Goal: Task Accomplishment & Management: Manage account settings

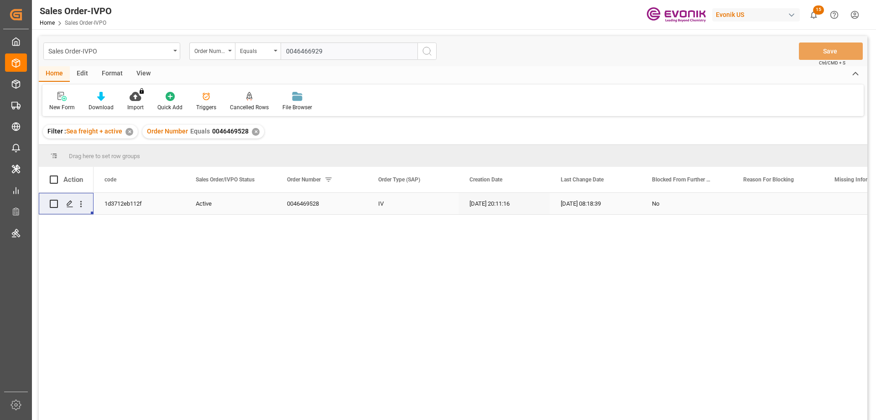
type input "0046466929"
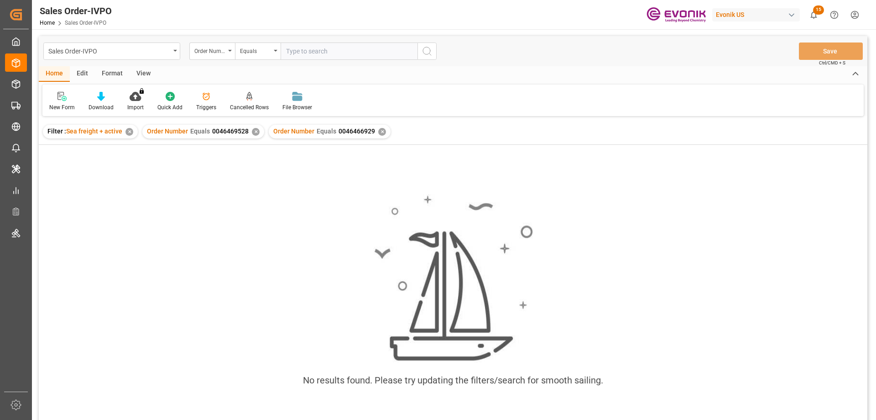
click at [252, 131] on div "✕" at bounding box center [256, 132] width 8 height 8
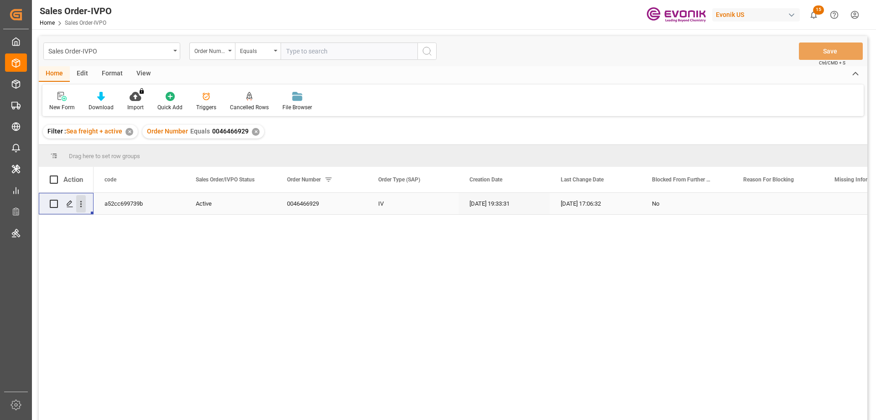
click at [83, 203] on icon "open menu" at bounding box center [81, 204] width 10 height 10
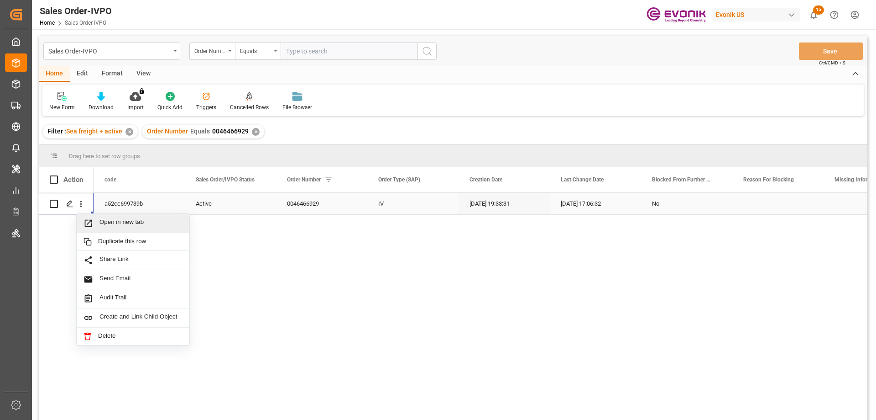
click at [120, 221] on span "Open in new tab" at bounding box center [141, 223] width 83 height 10
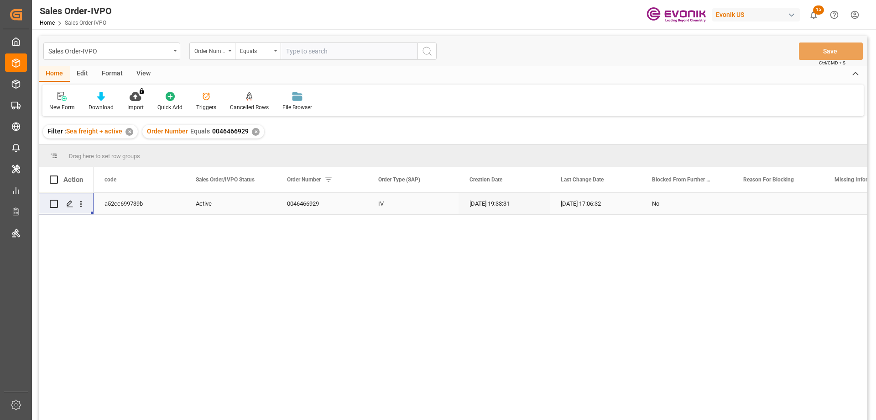
click at [336, 53] on input "text" at bounding box center [349, 50] width 137 height 17
paste input "46466930"
type input "0046466930"
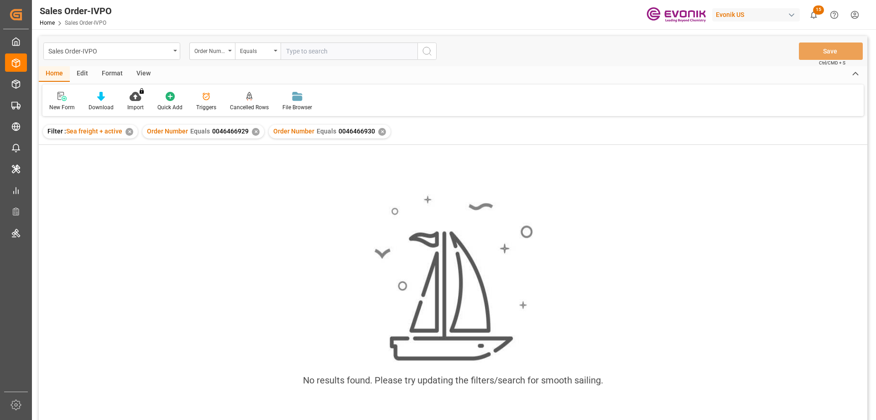
click at [254, 132] on div "✕" at bounding box center [256, 132] width 8 height 8
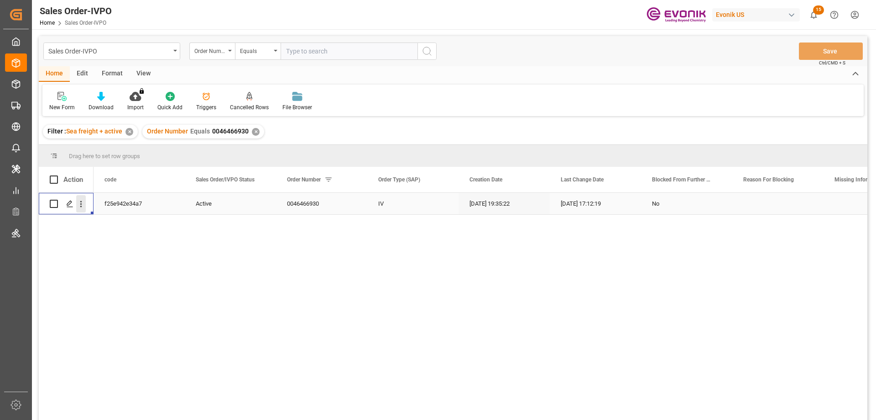
click at [81, 205] on icon "open menu" at bounding box center [81, 204] width 10 height 10
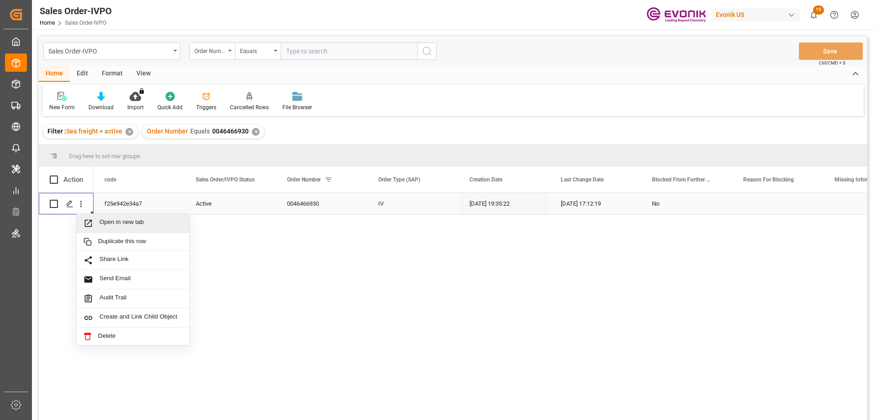
click at [110, 219] on span "Open in new tab" at bounding box center [141, 223] width 83 height 10
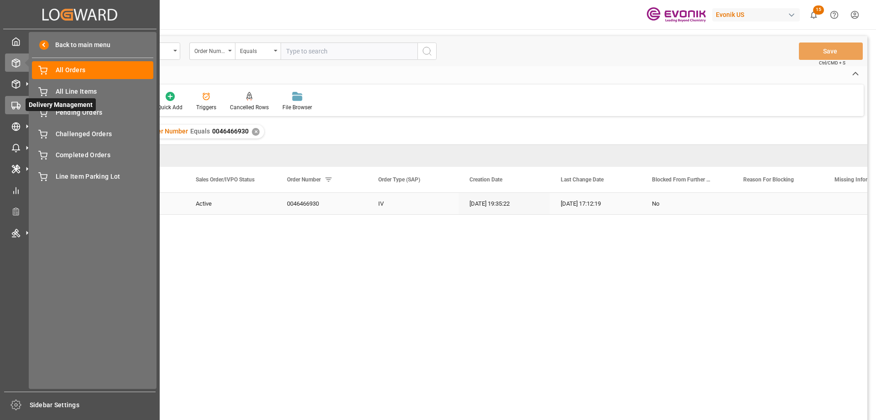
click at [18, 105] on icon at bounding box center [15, 105] width 9 height 9
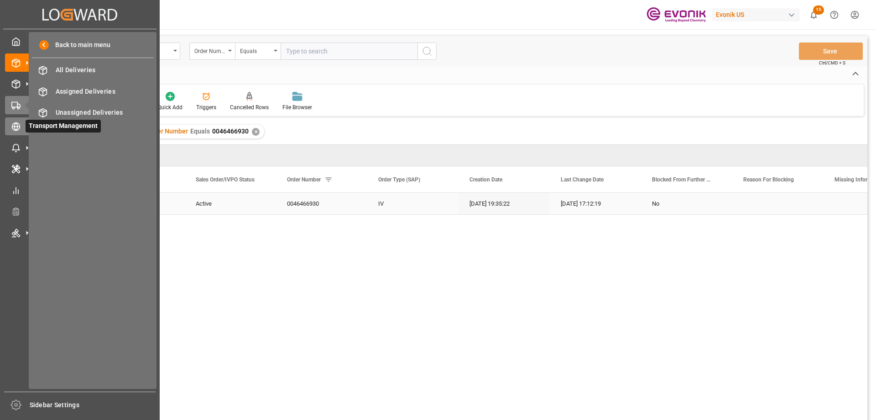
click at [16, 122] on icon at bounding box center [15, 126] width 9 height 9
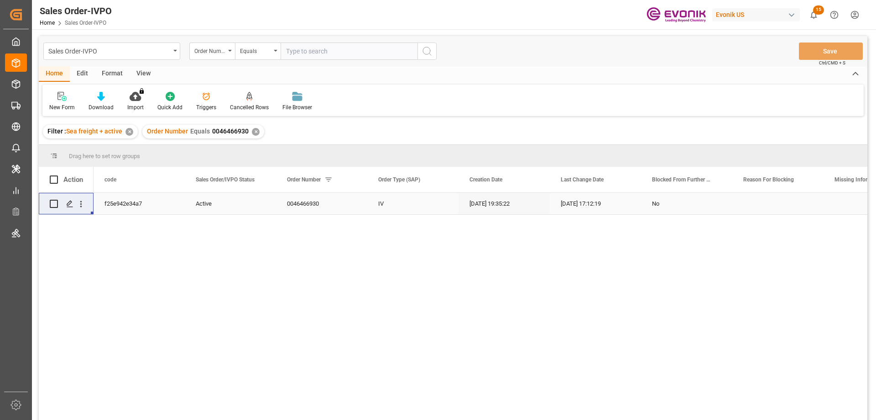
click at [312, 48] on input "text" at bounding box center [349, 50] width 137 height 17
paste input "2006954428"
type input "2006954428"
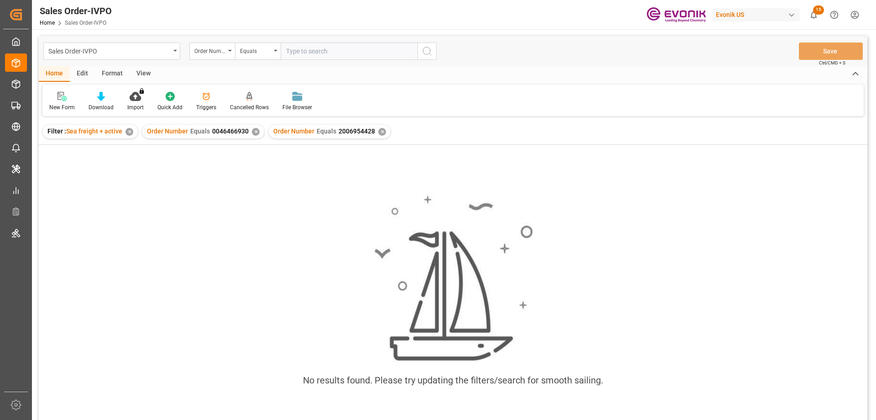
click at [253, 132] on div "✕" at bounding box center [256, 132] width 8 height 8
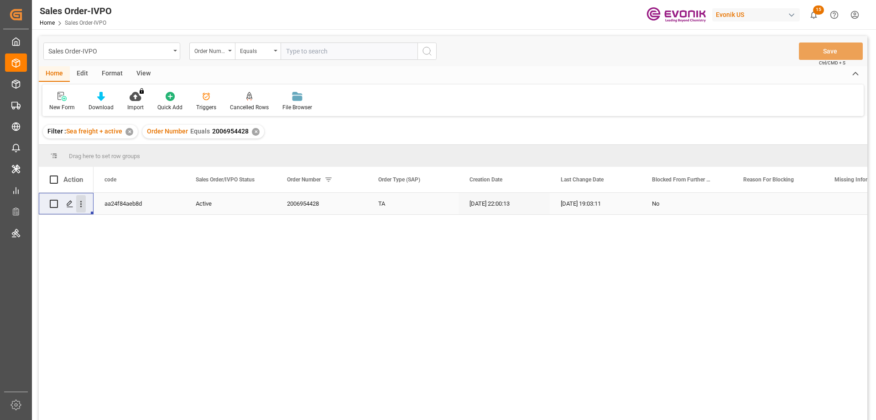
click at [79, 201] on icon "open menu" at bounding box center [81, 204] width 10 height 10
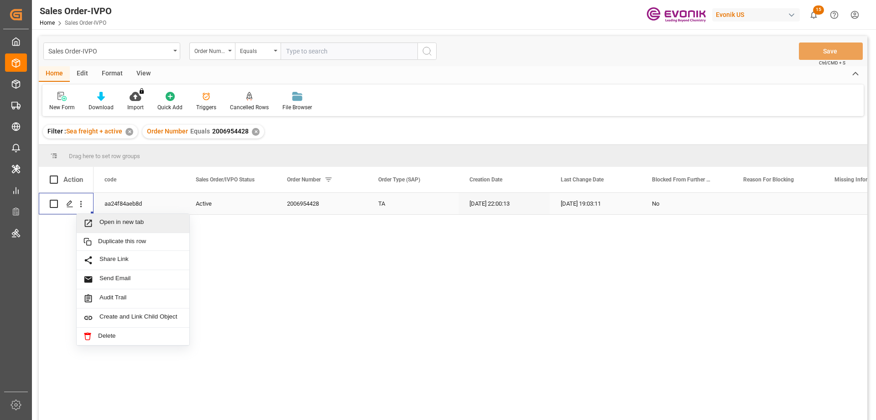
click at [110, 217] on div "Open in new tab" at bounding box center [133, 223] width 113 height 19
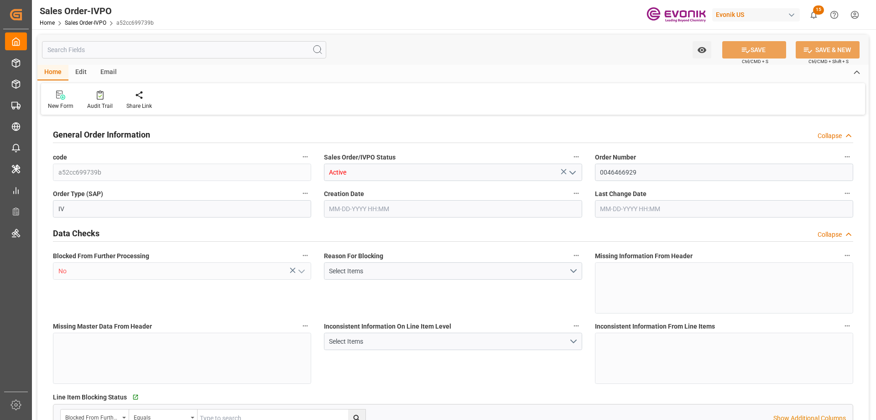
type input "NLRTM"
type input "0"
type input "1"
type input "2"
type input "17252"
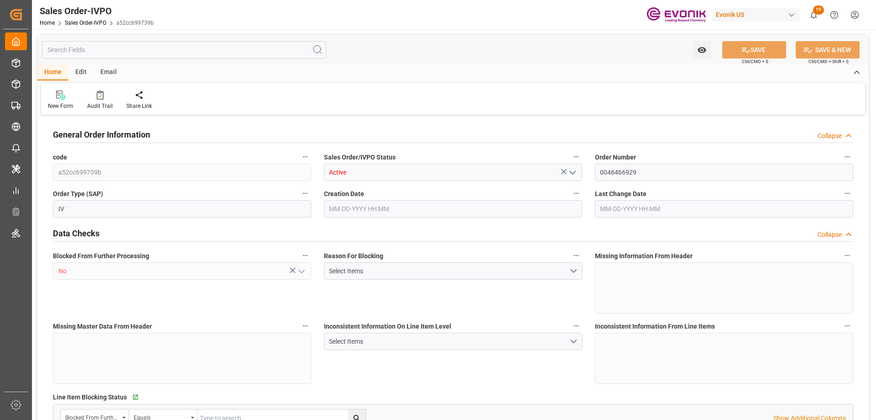
type input "0"
type input "17000"
type input "30"
type input "08-05-2025 19:33"
type input "09-03-2025 17:06"
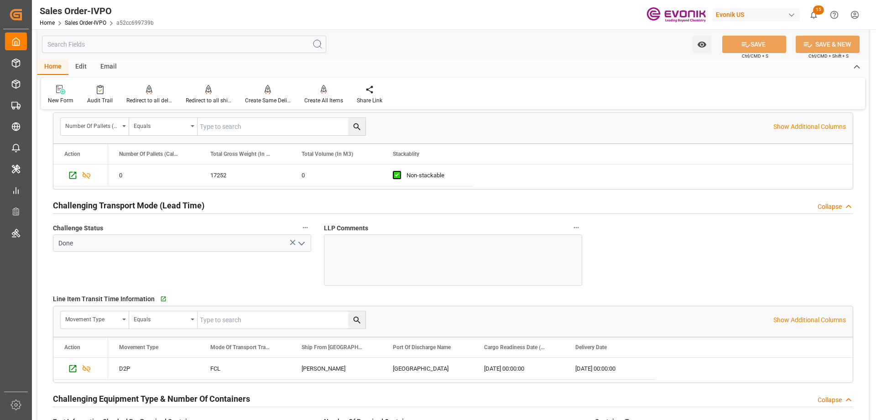
scroll to position [1415, 0]
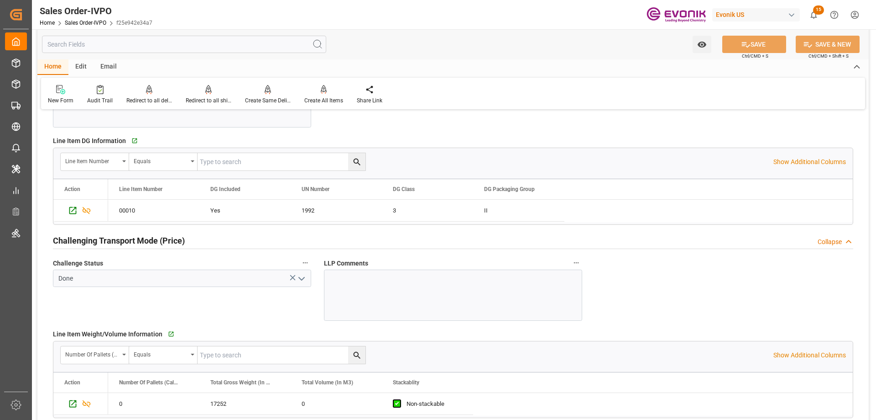
scroll to position [1096, 0]
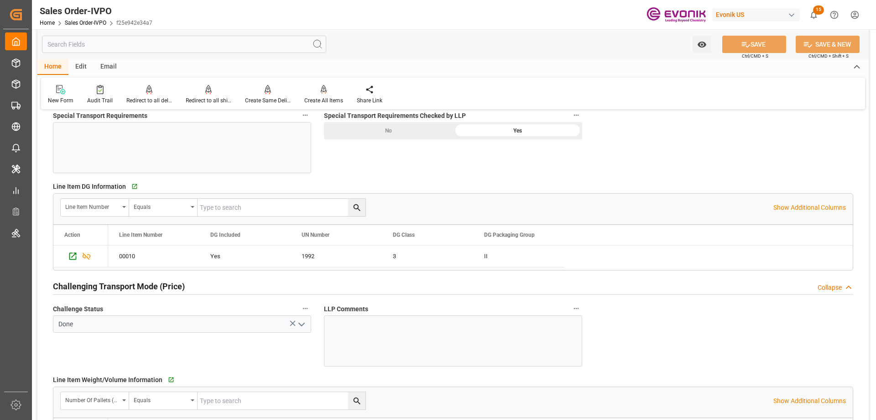
click at [105, 94] on div at bounding box center [100, 89] width 26 height 10
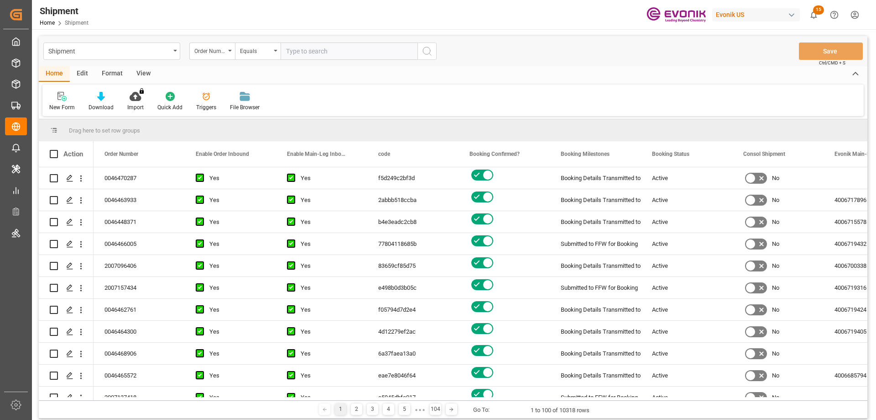
click at [232, 57] on div "Order Number" at bounding box center [212, 50] width 46 height 17
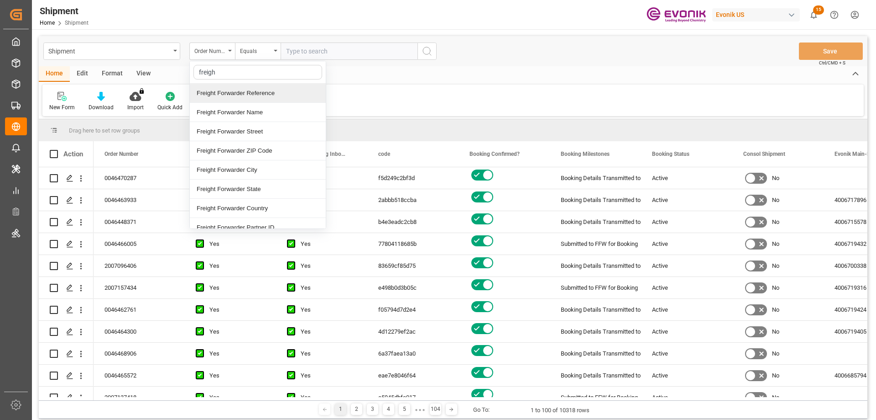
type input "freight"
click at [225, 93] on div "Freight Forwarder Reference" at bounding box center [258, 93] width 136 height 19
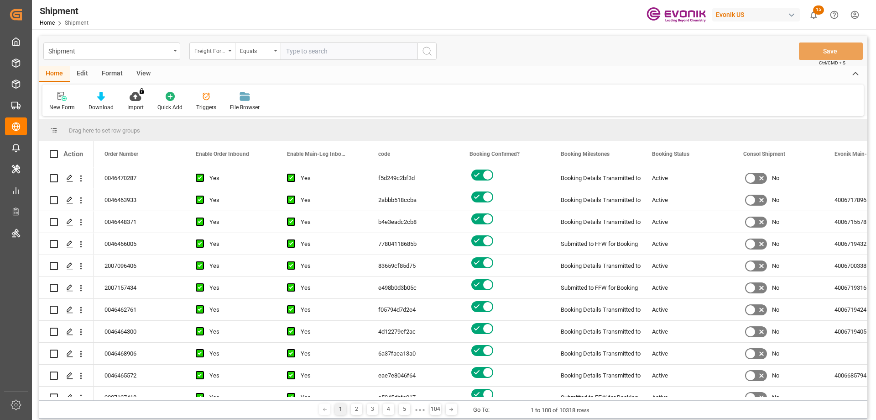
click at [315, 49] on input "text" at bounding box center [349, 50] width 137 height 17
paste input "250705000176"
type input "250705000176"
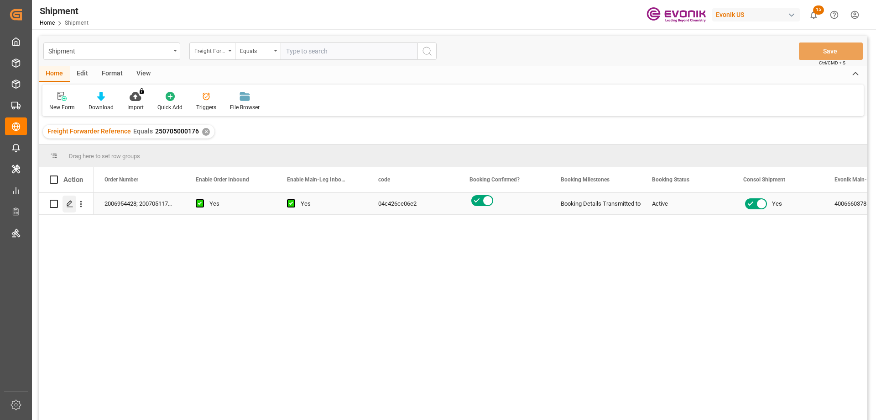
click at [66, 204] on icon "Press SPACE to select this row." at bounding box center [69, 203] width 7 height 7
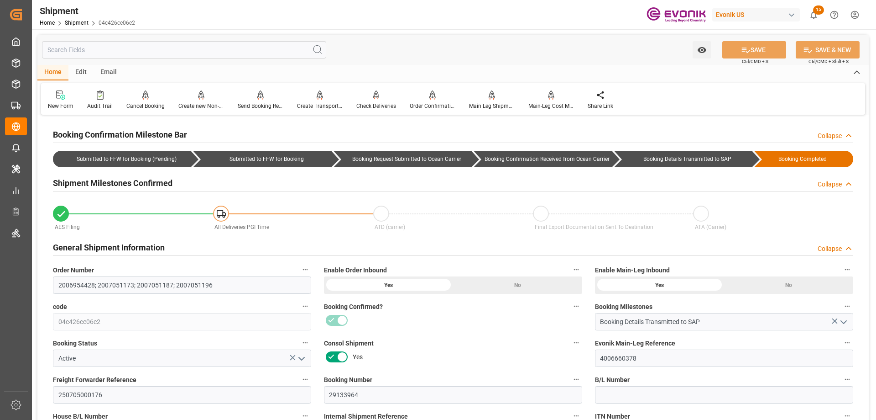
scroll to position [46, 0]
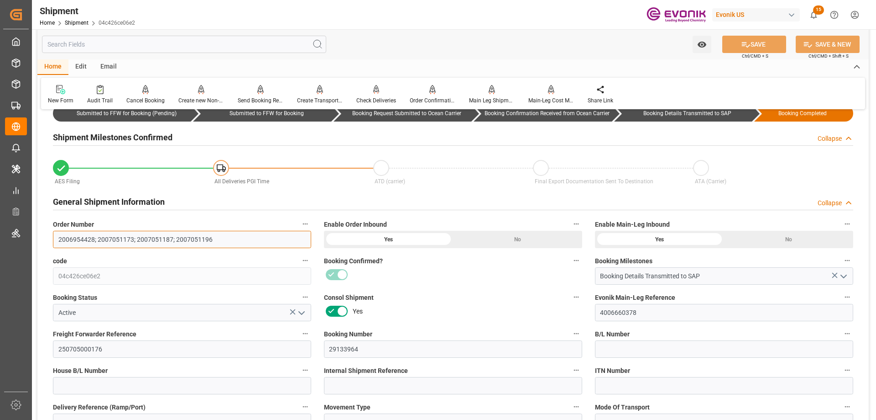
click at [78, 238] on input "2006954428; 2007051173; 2007051187; 2007051196" at bounding box center [182, 239] width 258 height 17
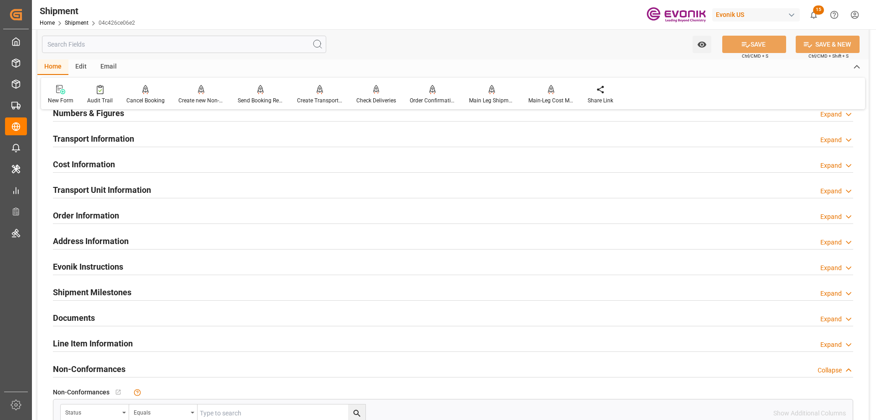
scroll to position [685, 0]
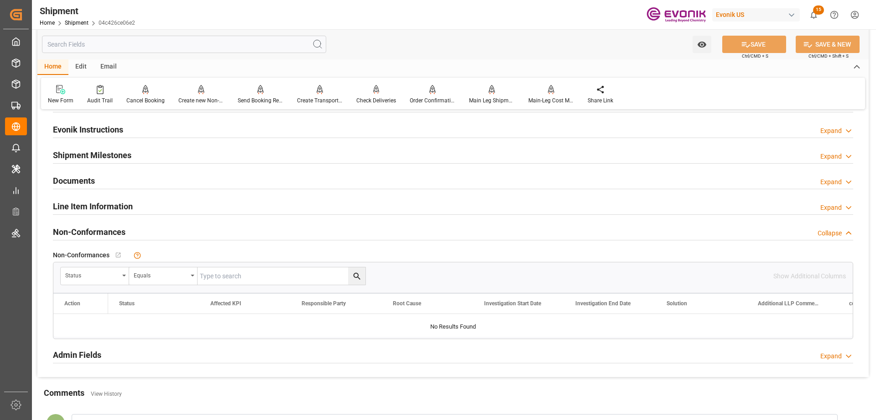
click at [86, 210] on h2 "Line Item Information" at bounding box center [93, 206] width 80 height 12
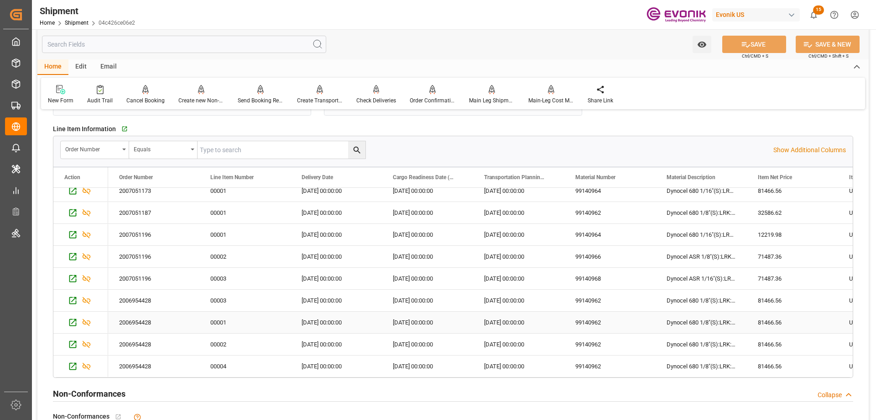
scroll to position [867, 0]
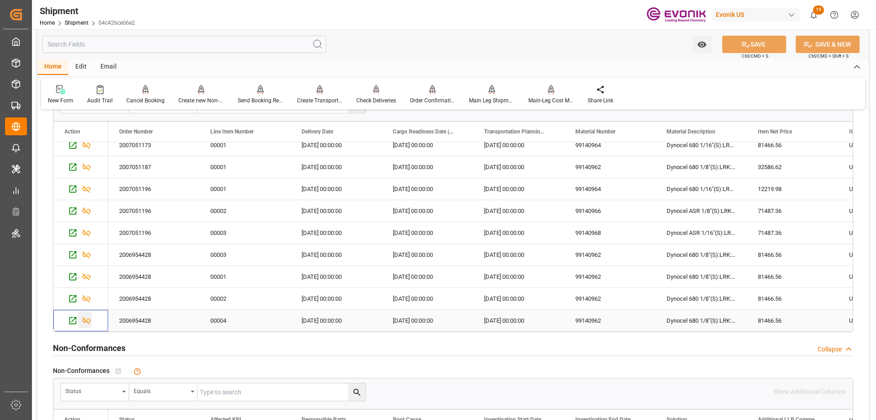
click at [89, 319] on icon "Press SPACE to select this row." at bounding box center [87, 320] width 10 height 10
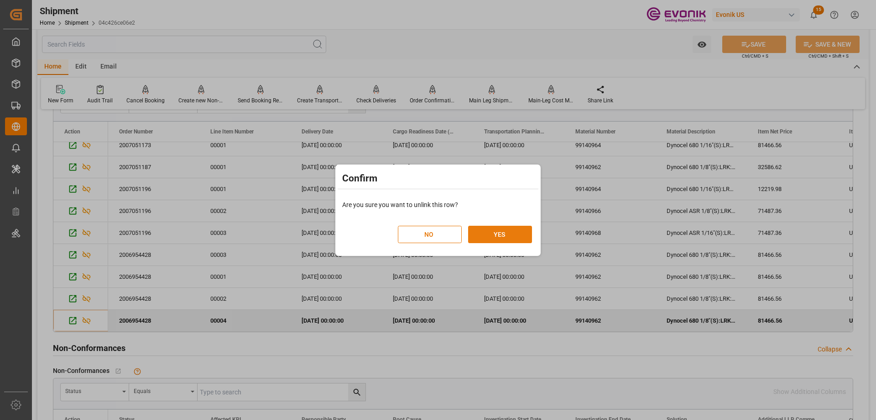
click at [500, 240] on button "YES" at bounding box center [500, 234] width 64 height 17
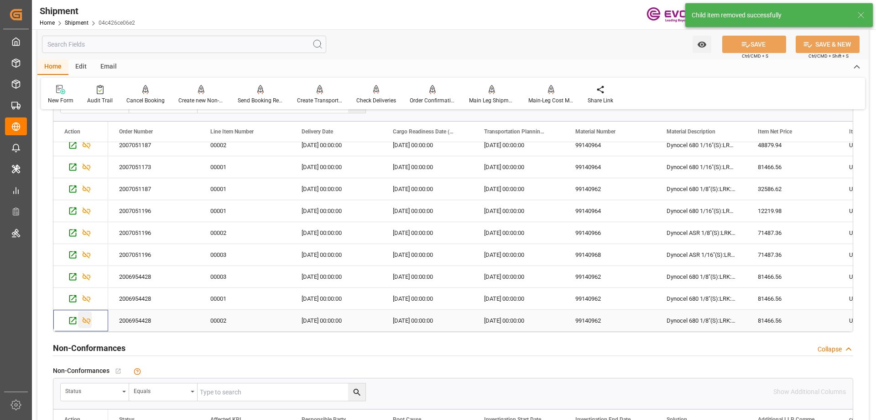
click at [83, 319] on icon "Press SPACE to select this row." at bounding box center [87, 320] width 8 height 7
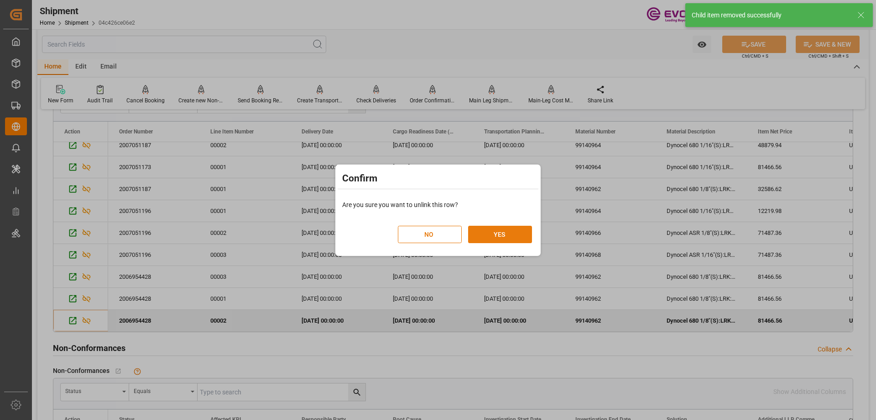
click at [484, 236] on button "YES" at bounding box center [500, 234] width 64 height 17
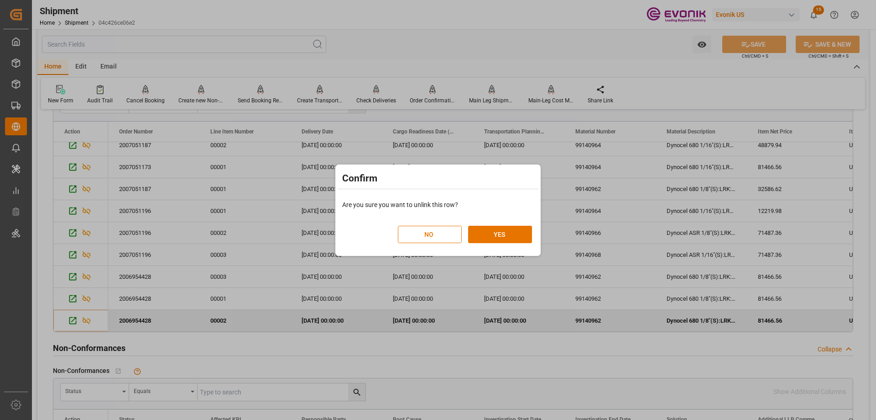
scroll to position [0, 0]
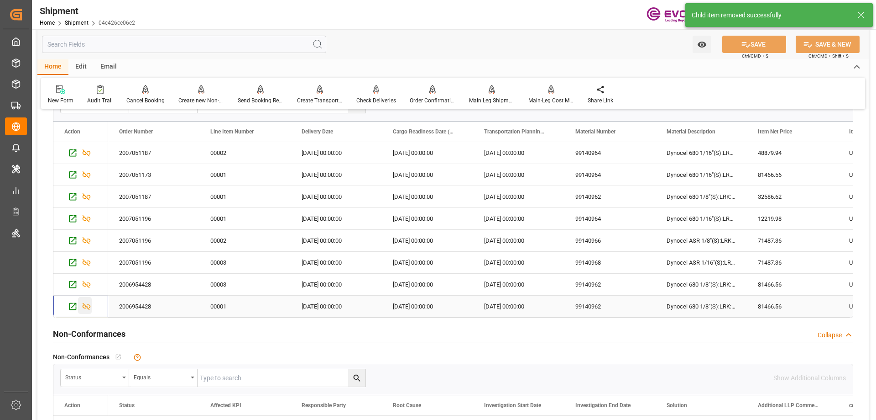
click at [84, 301] on icon "Press SPACE to select this row." at bounding box center [87, 306] width 10 height 10
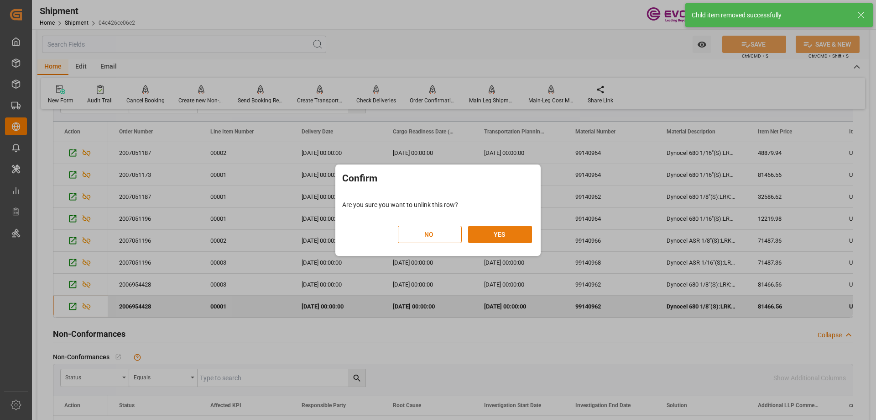
click at [493, 229] on button "YES" at bounding box center [500, 234] width 64 height 17
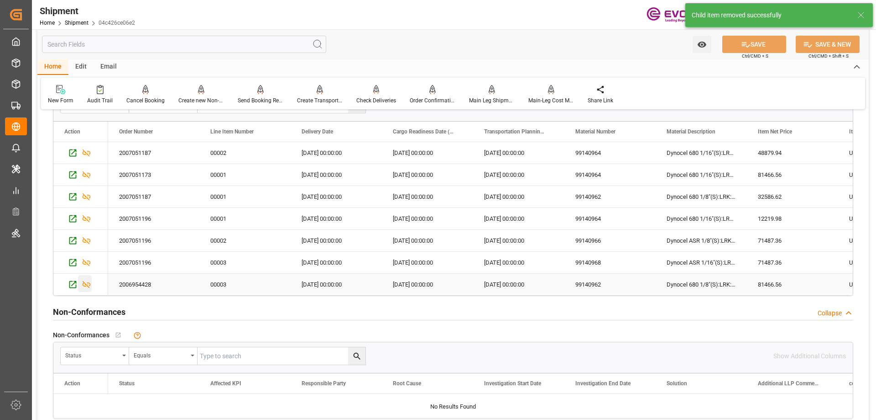
click at [83, 283] on icon "Press SPACE to select this row." at bounding box center [87, 284] width 8 height 7
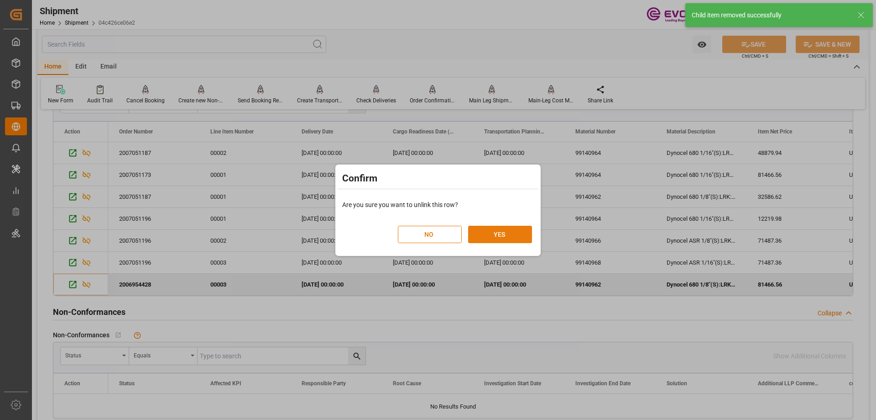
click at [473, 233] on button "YES" at bounding box center [500, 234] width 64 height 17
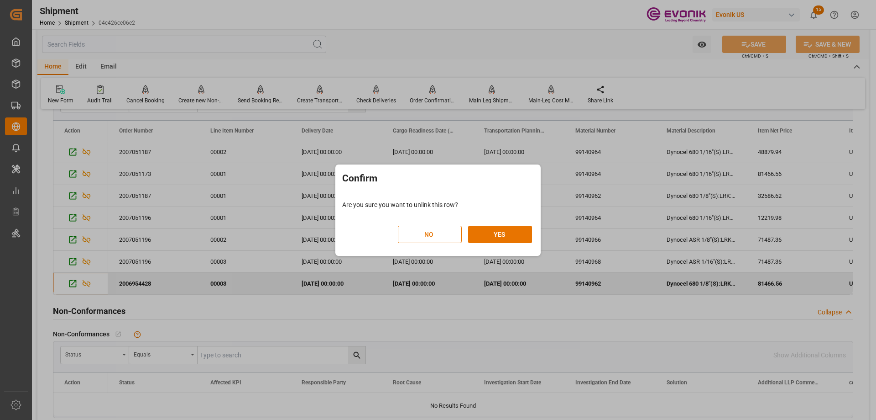
scroll to position [867, 0]
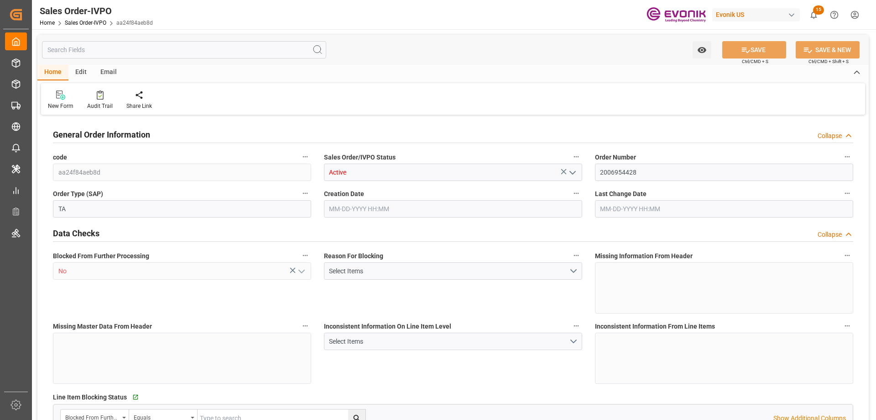
type input "MYPGU"
type input "0"
type input "1"
type input "4"
type input "6"
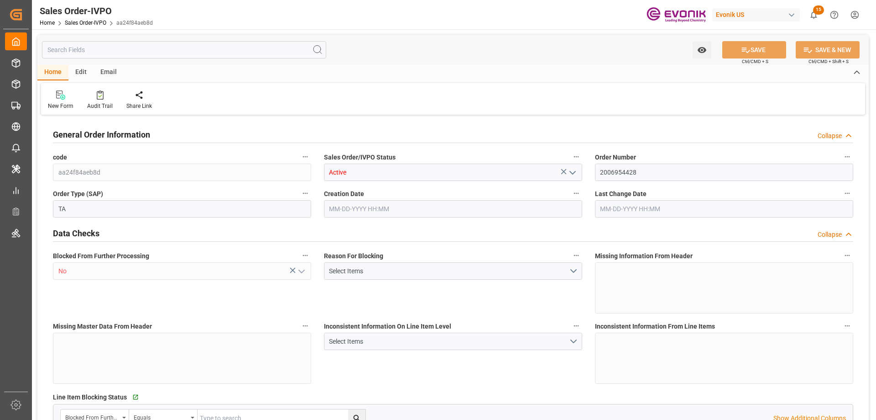
type input "74749.44"
type input "304.5632"
type input "19000"
type input "60"
type input "06-17-2025 22:00"
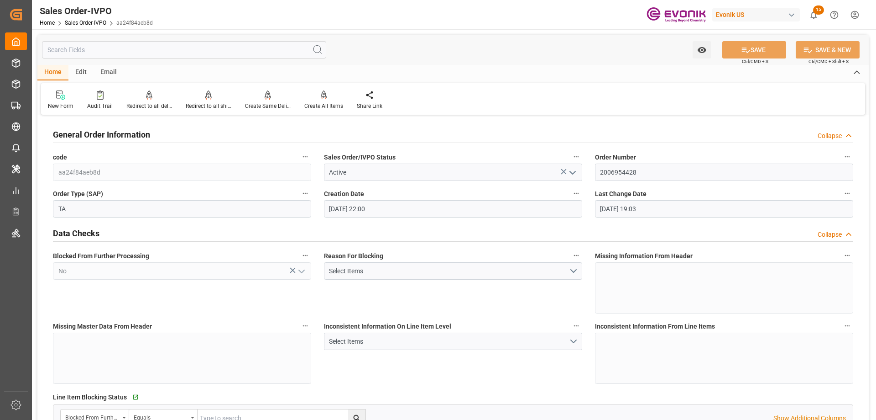
type input "07-01-2025 19:03"
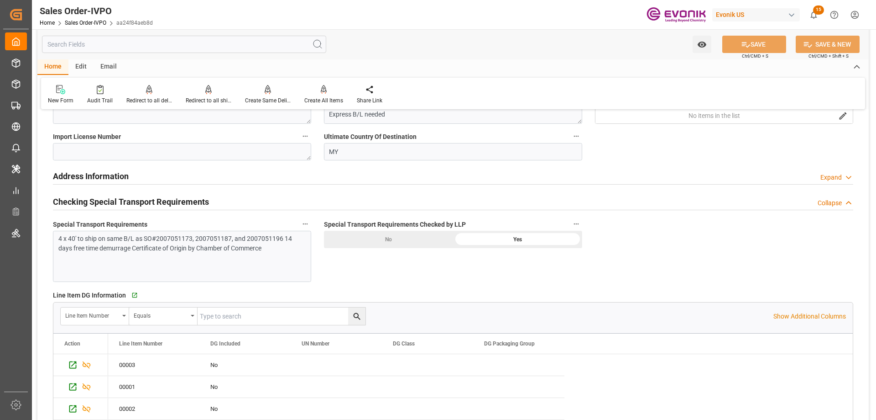
scroll to position [1141, 0]
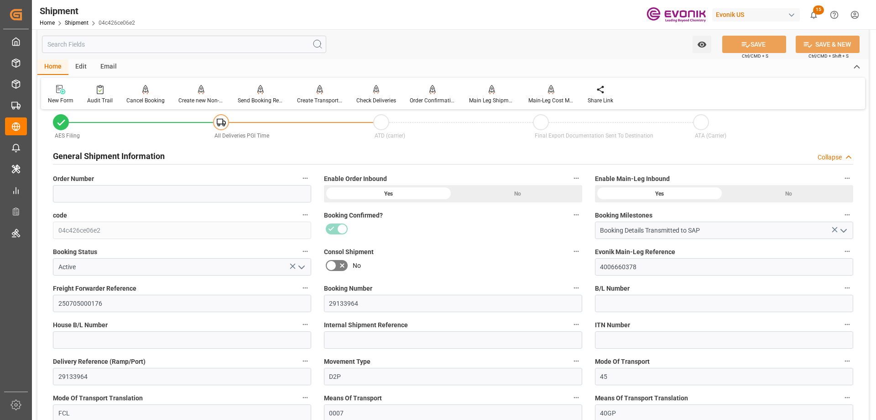
scroll to position [457, 0]
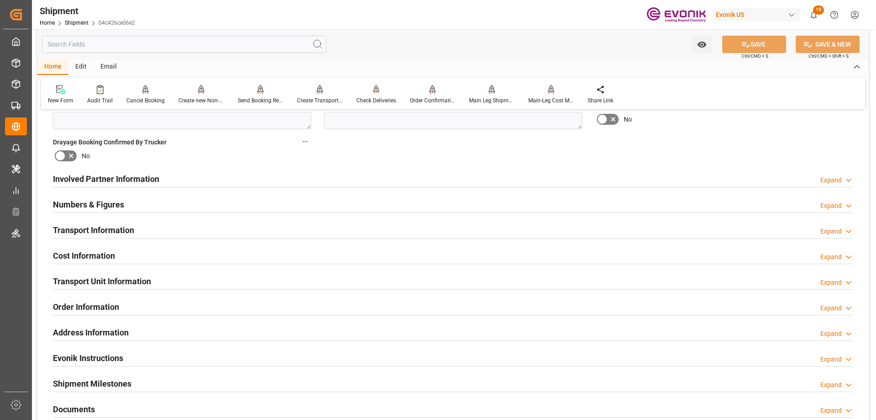
click at [109, 277] on h2 "Transport Unit Information" at bounding box center [102, 281] width 98 height 12
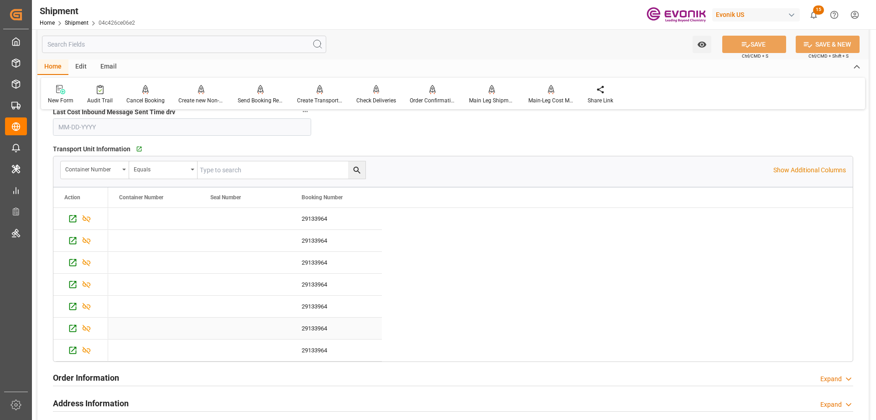
scroll to position [776, 0]
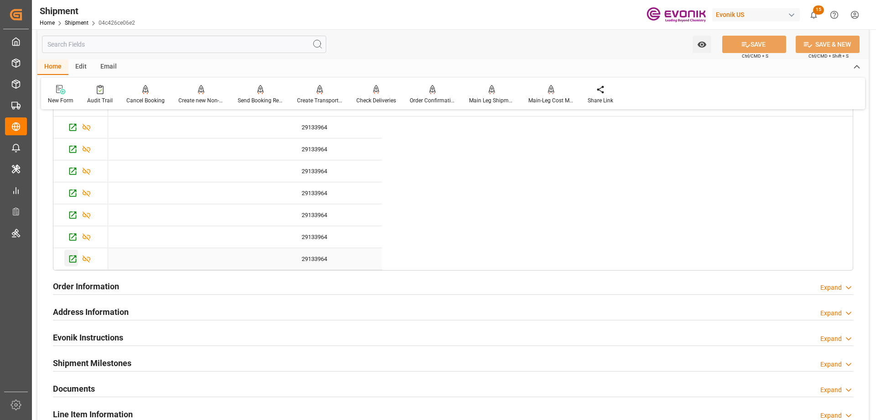
click at [72, 258] on icon "Press SPACE to select this row." at bounding box center [73, 259] width 10 height 10
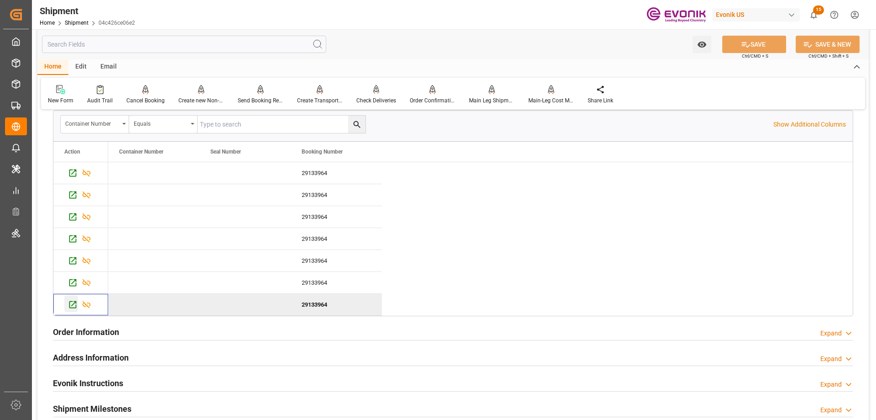
click at [75, 304] on icon "Press SPACE to deselect this row." at bounding box center [73, 304] width 10 height 10
click at [89, 304] on icon "Press SPACE to deselect this row." at bounding box center [87, 304] width 10 height 10
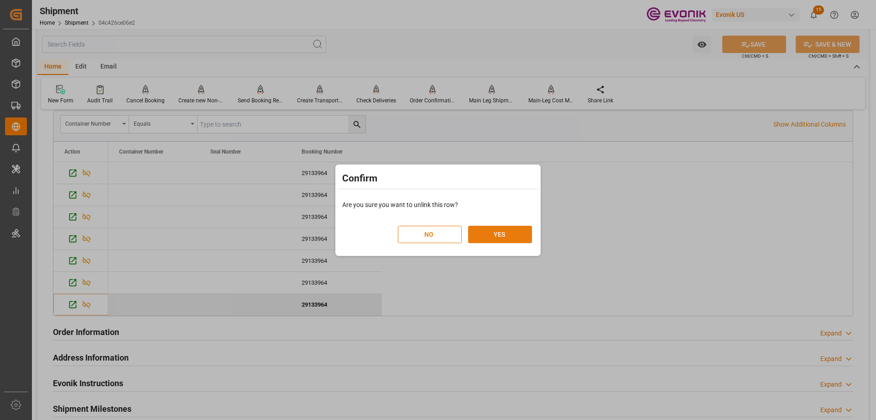
click at [504, 235] on button "YES" at bounding box center [500, 234] width 64 height 17
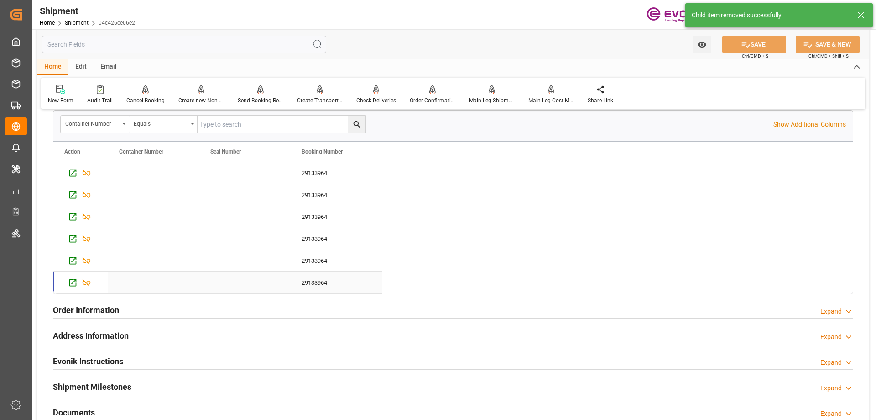
click at [71, 282] on icon "Press SPACE to select this row." at bounding box center [73, 283] width 10 height 10
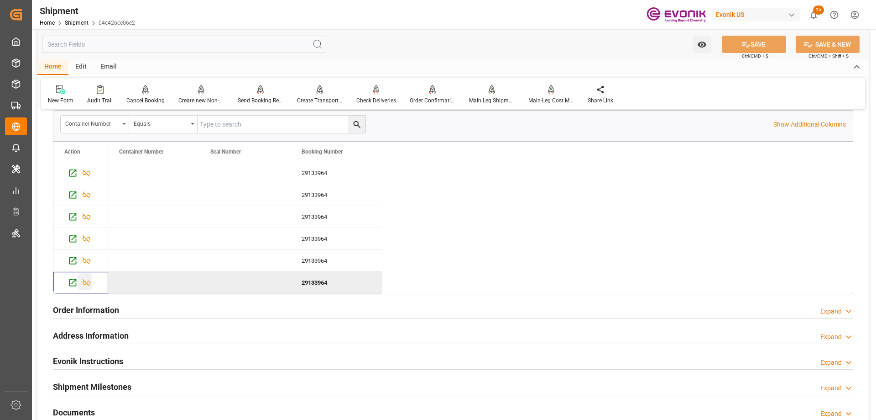
click at [90, 281] on icon "Press SPACE to deselect this row." at bounding box center [87, 283] width 10 height 10
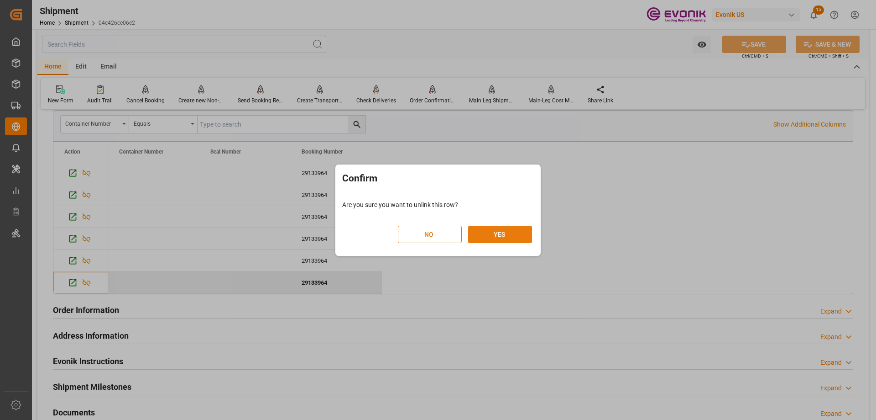
click at [485, 232] on button "YES" at bounding box center [500, 234] width 64 height 17
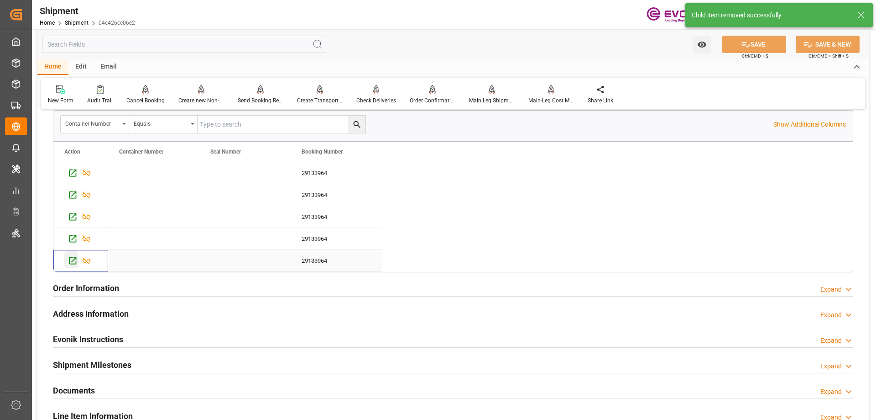
click at [73, 261] on icon "Press SPACE to select this row." at bounding box center [73, 261] width 10 height 10
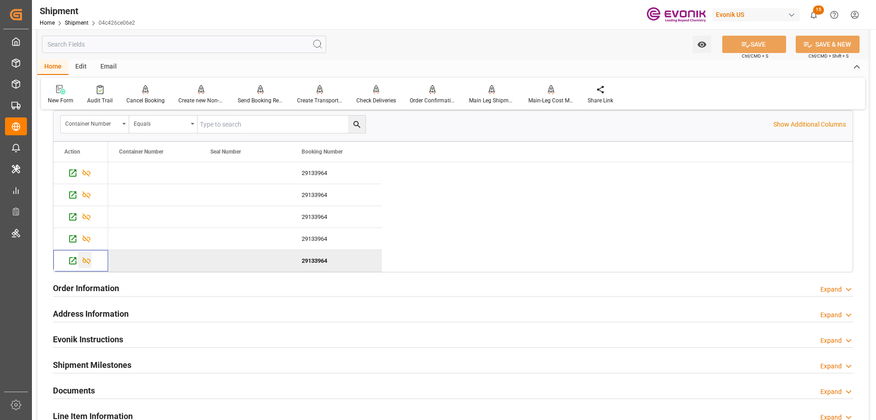
click at [87, 258] on icon "Press SPACE to deselect this row." at bounding box center [87, 261] width 10 height 10
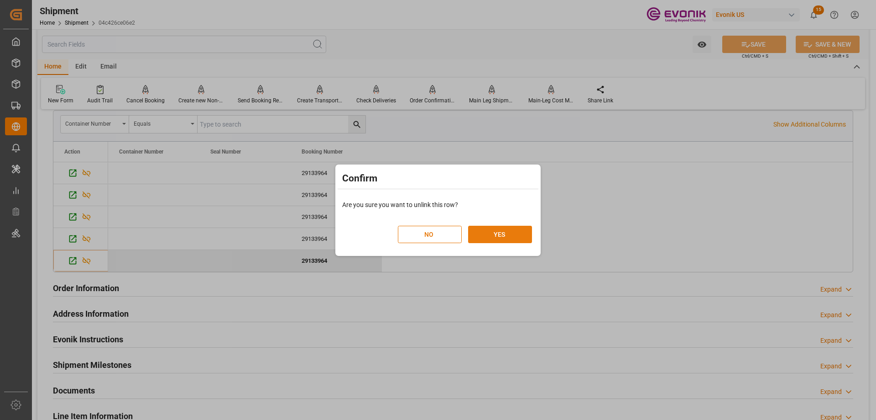
click at [473, 231] on button "YES" at bounding box center [500, 234] width 64 height 17
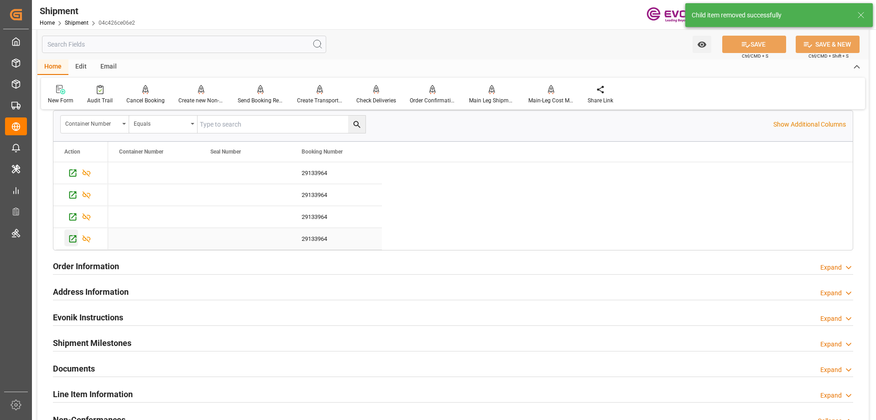
click at [76, 238] on icon "Press SPACE to select this row." at bounding box center [73, 239] width 10 height 10
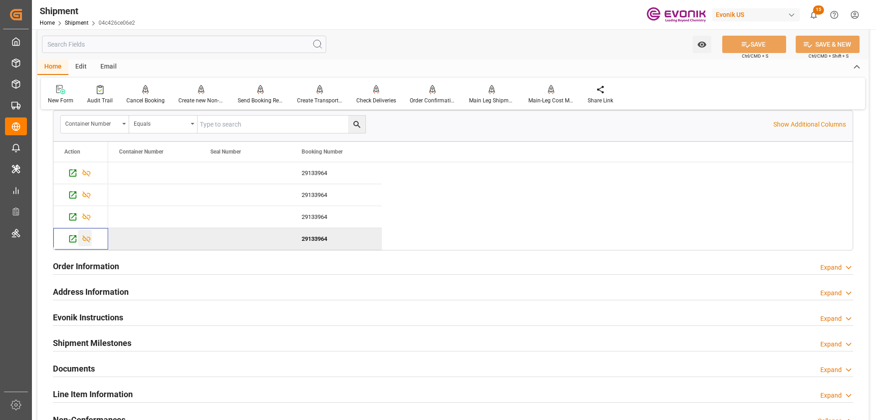
click at [89, 235] on icon "Press SPACE to deselect this row." at bounding box center [87, 239] width 10 height 10
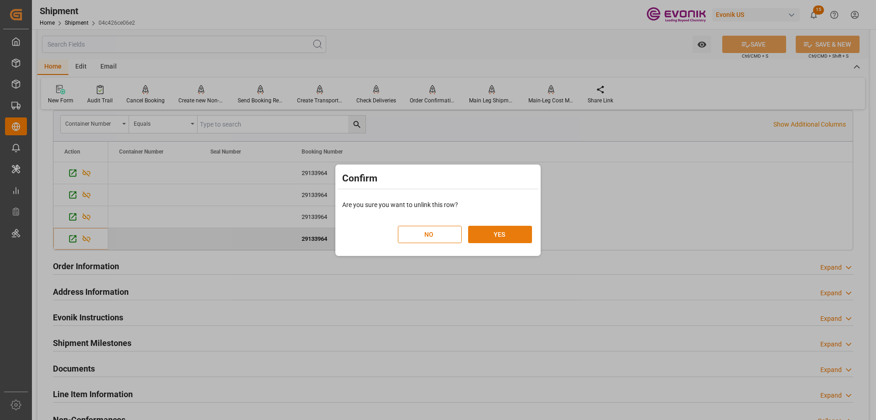
click at [498, 232] on button "YES" at bounding box center [500, 234] width 64 height 17
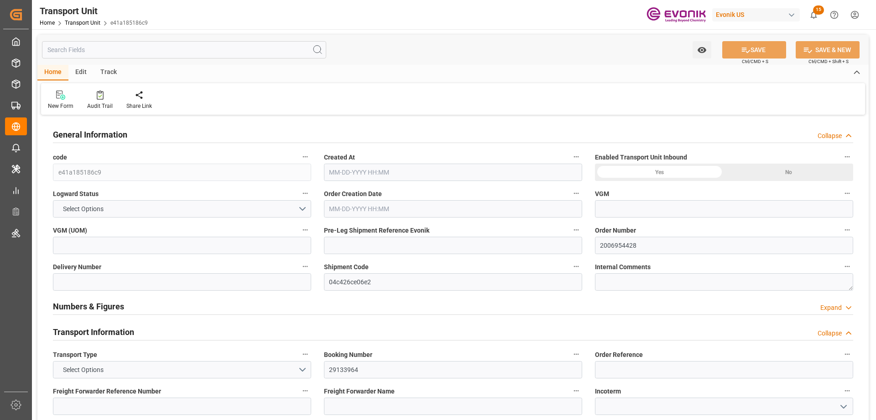
click at [149, 54] on input "text" at bounding box center [184, 49] width 284 height 17
type input "[DATE]"
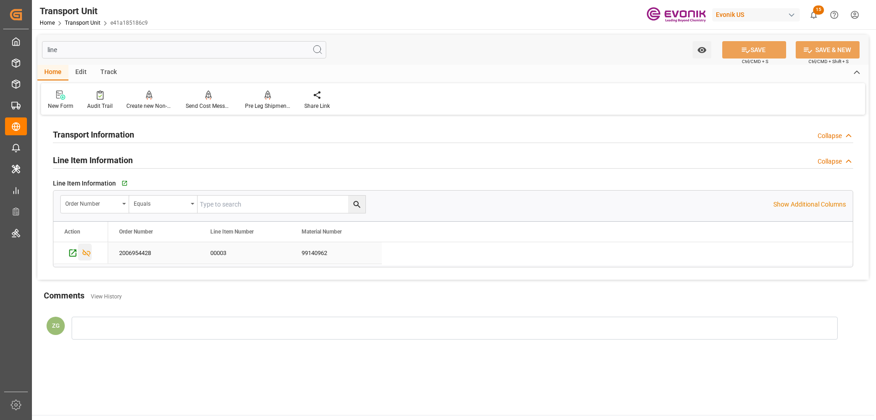
type input "line"
click at [87, 253] on icon "Press SPACE to select this row." at bounding box center [87, 252] width 8 height 7
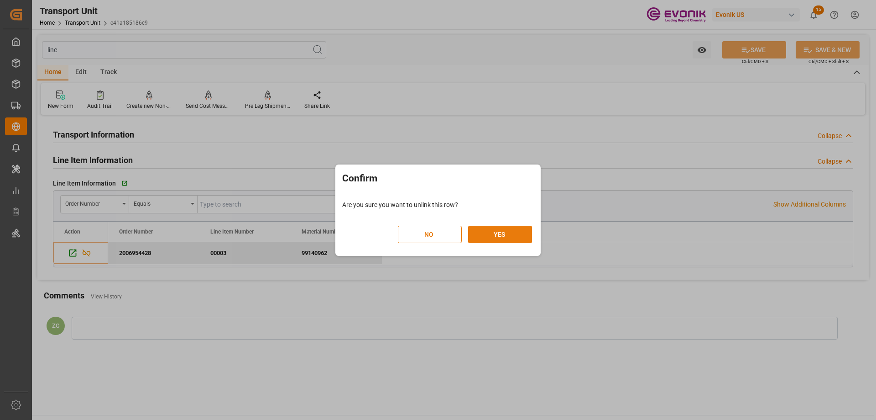
click at [489, 239] on button "YES" at bounding box center [500, 234] width 64 height 17
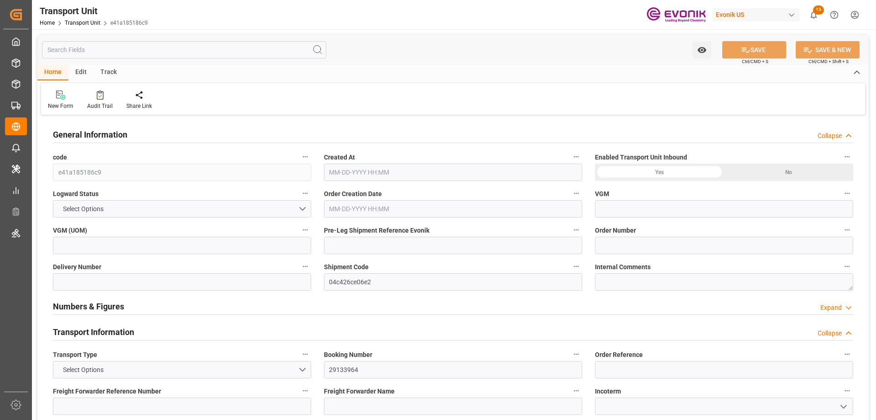
click at [125, 52] on input "text" at bounding box center [184, 49] width 284 height 17
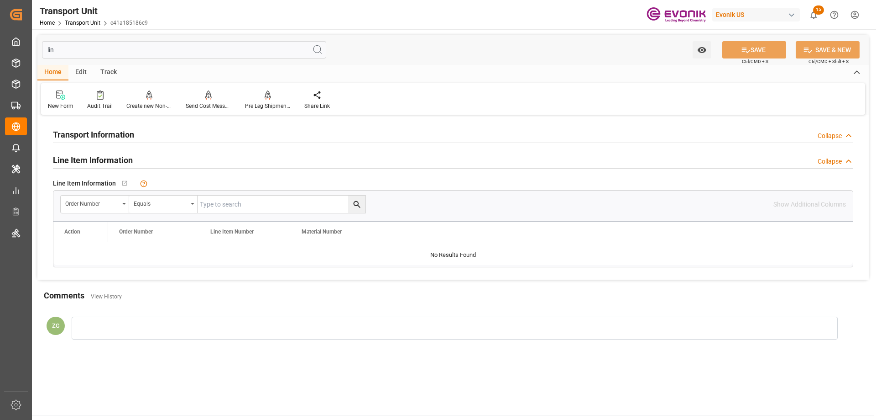
type input "line"
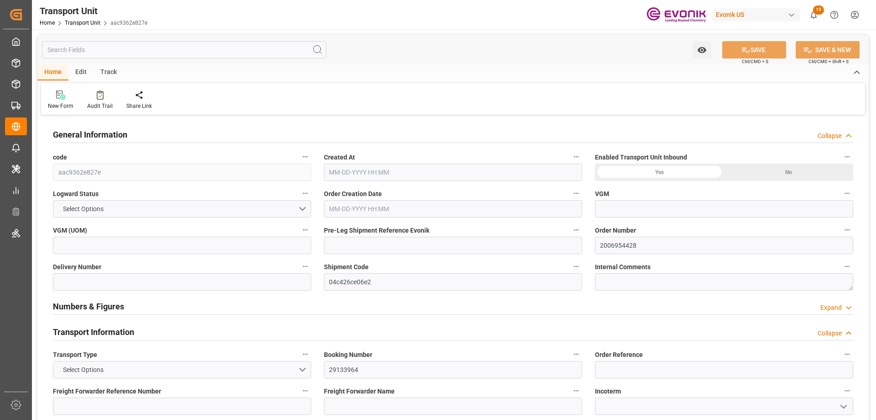
click at [81, 53] on input "text" at bounding box center [184, 49] width 284 height 17
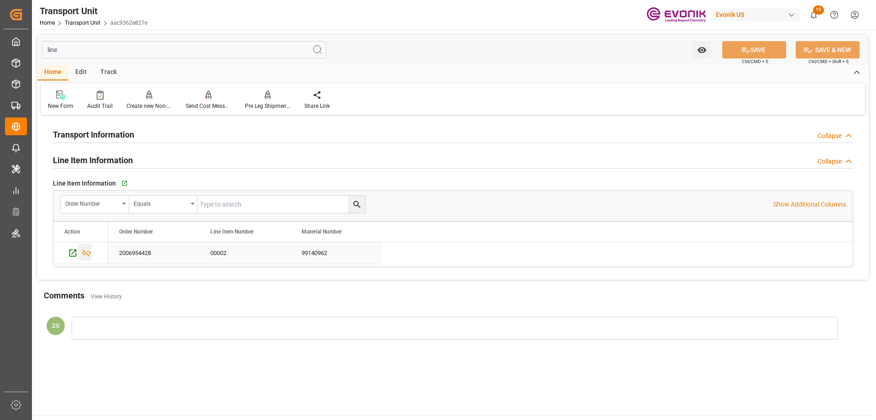
type input "line"
click at [88, 252] on icon "Press SPACE to select this row." at bounding box center [87, 252] width 8 height 7
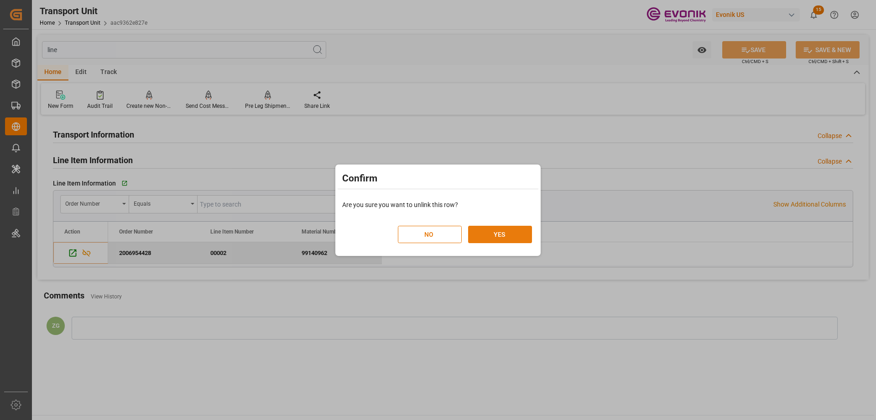
click at [500, 235] on button "YES" at bounding box center [500, 234] width 64 height 17
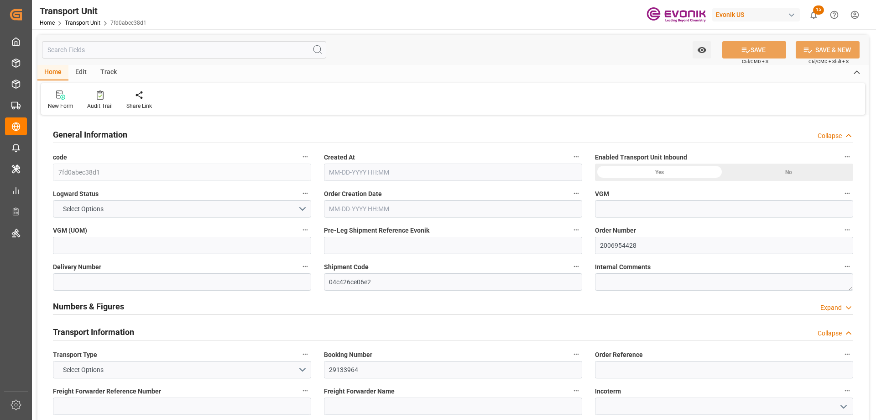
click at [94, 54] on input "text" at bounding box center [184, 49] width 284 height 17
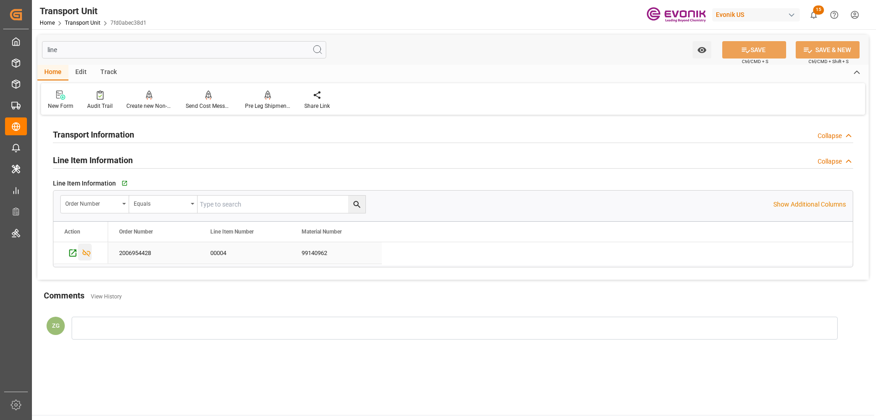
type input "line"
click at [85, 254] on icon "Press SPACE to select this row." at bounding box center [87, 253] width 10 height 10
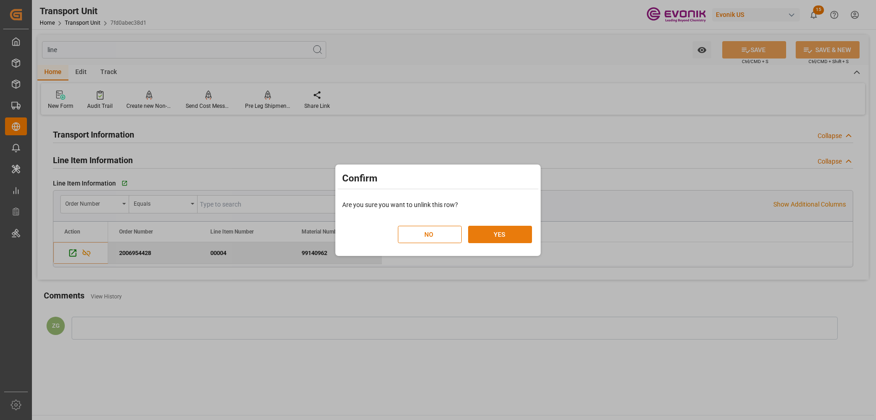
click at [486, 231] on button "YES" at bounding box center [500, 234] width 64 height 17
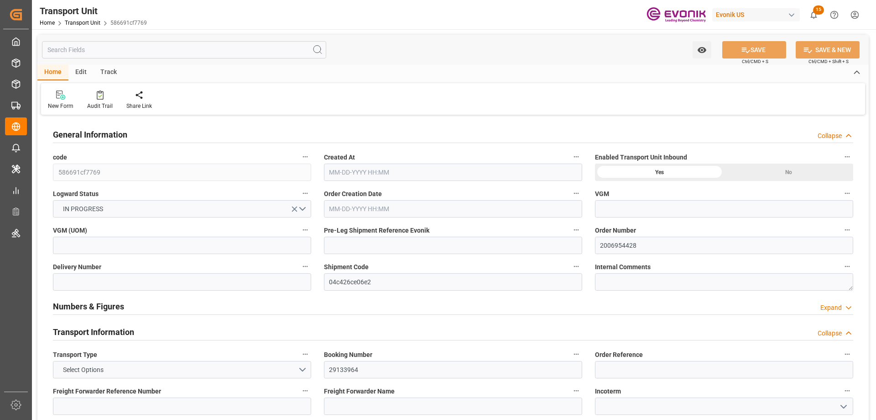
type input "Hapag [PERSON_NAME]"
type input "Hapag [PERSON_NAME] Aktiengesellschaft"
type input "USSAV"
type input "MYPGU"
type input "18687.36"
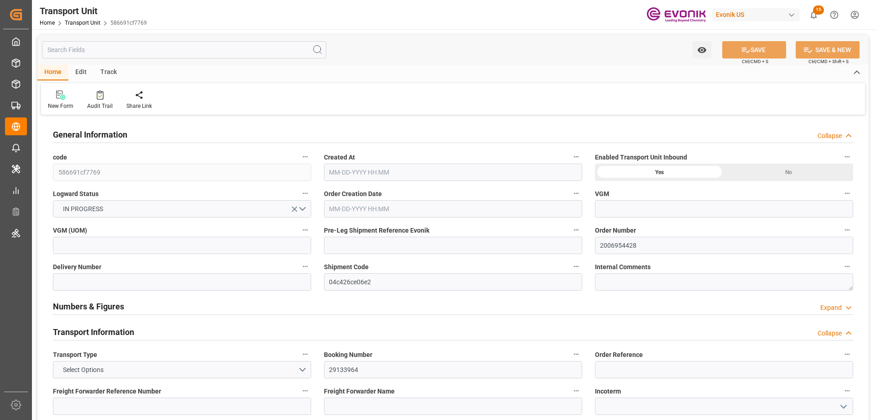
type input "[DATE] 18:00"
type input "[DATE]"
type input "[DATE] 00:00"
type input "08-11-2025 00:00"
type input "[DATE] 00:00"
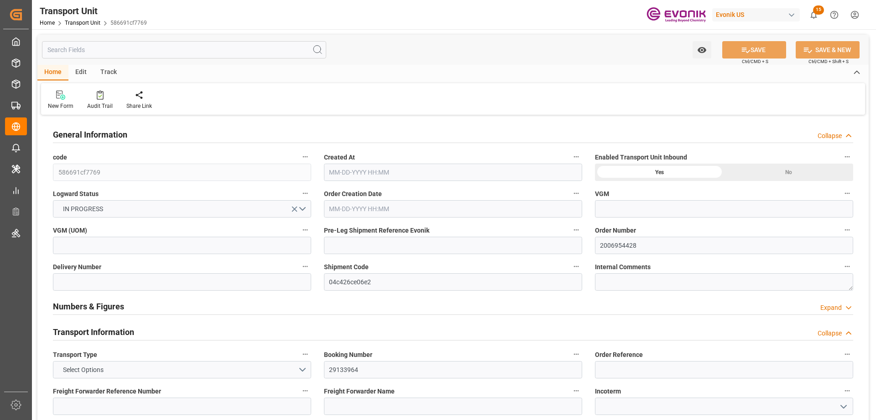
type input "09-22-2025 00:00"
type input "[DATE] 17:00"
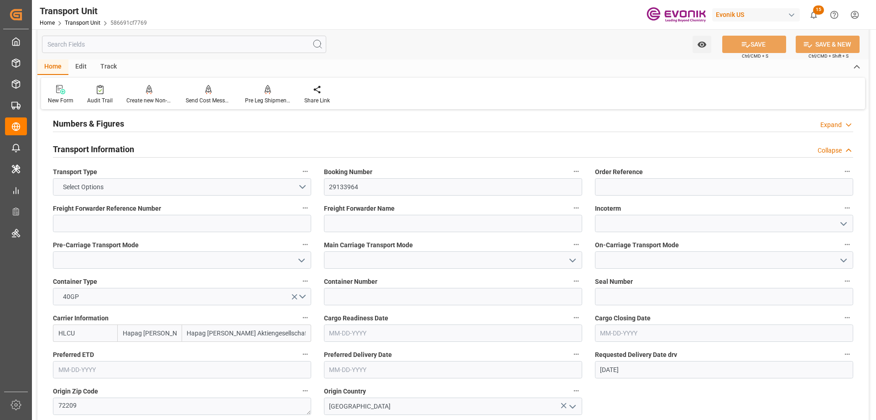
click at [130, 38] on input "text" at bounding box center [184, 44] width 284 height 17
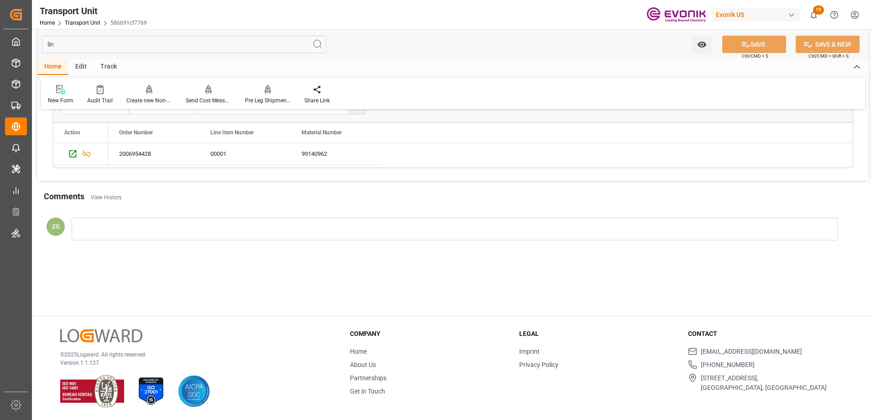
scroll to position [47, 0]
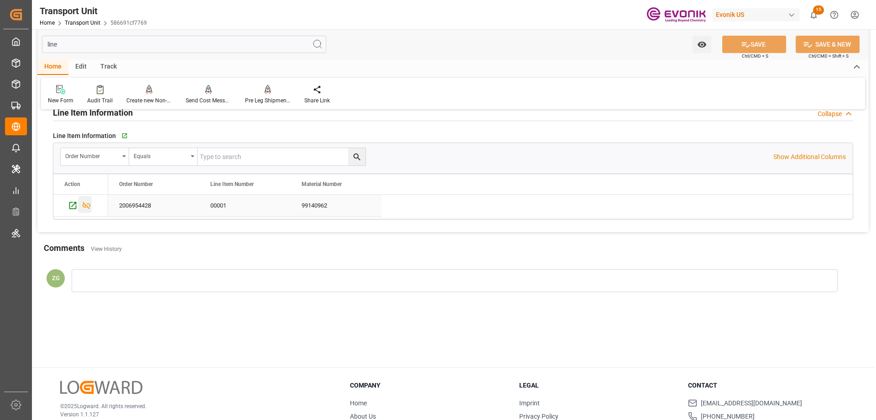
type input "line"
click at [84, 204] on icon "Press SPACE to select this row." at bounding box center [87, 205] width 8 height 7
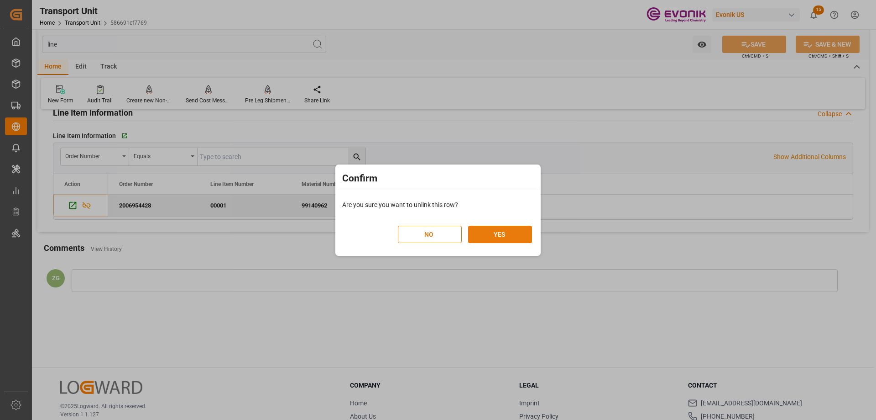
click at [498, 235] on button "YES" at bounding box center [500, 234] width 64 height 17
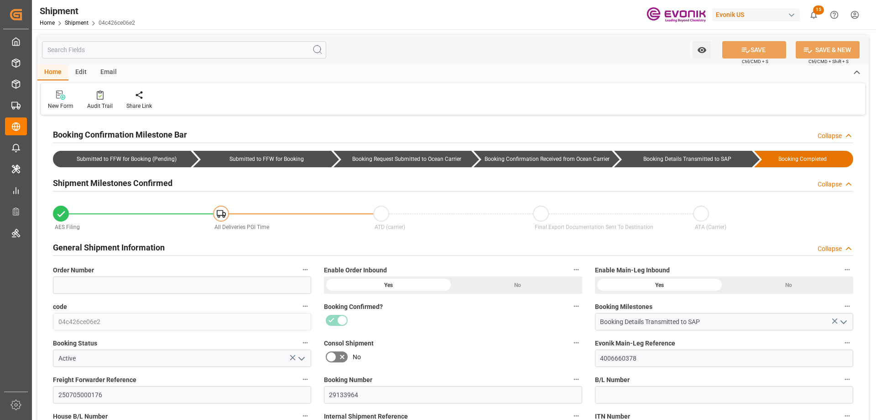
click at [92, 52] on input "text" at bounding box center [184, 49] width 284 height 17
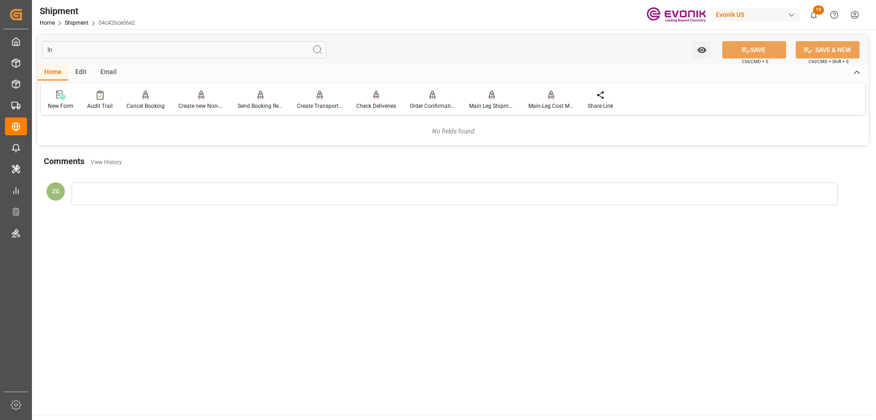
type input "l"
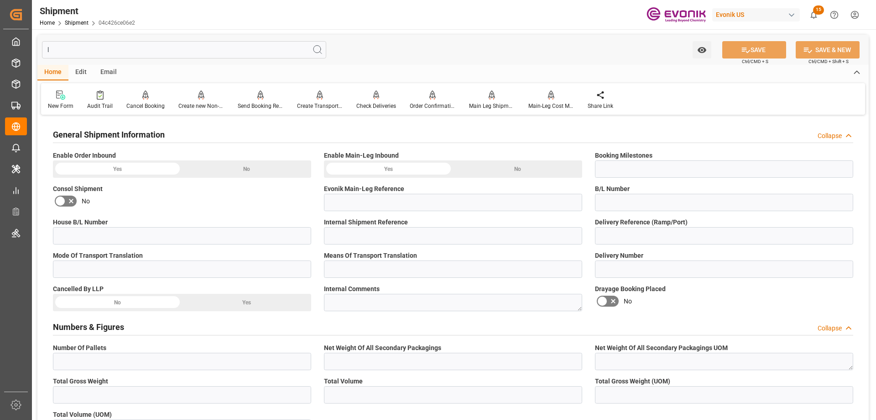
type input "Booking Details Transmitted to SAP"
type input "4006660378"
type input "29133964"
type input "FCL"
type input "40GP"
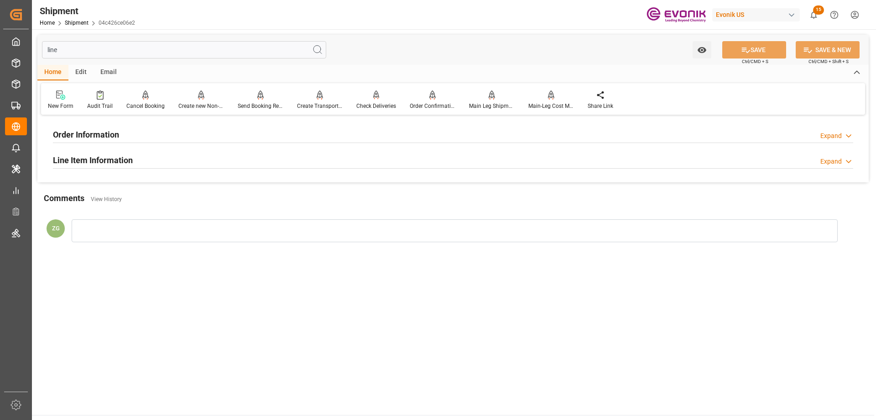
type input "line"
click at [95, 165] on h2 "Line Item Information" at bounding box center [93, 160] width 80 height 12
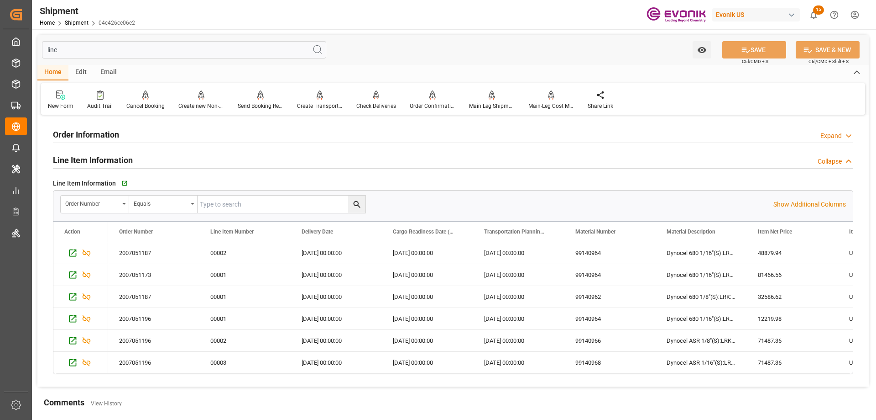
click at [65, 46] on input "line" at bounding box center [184, 49] width 284 height 17
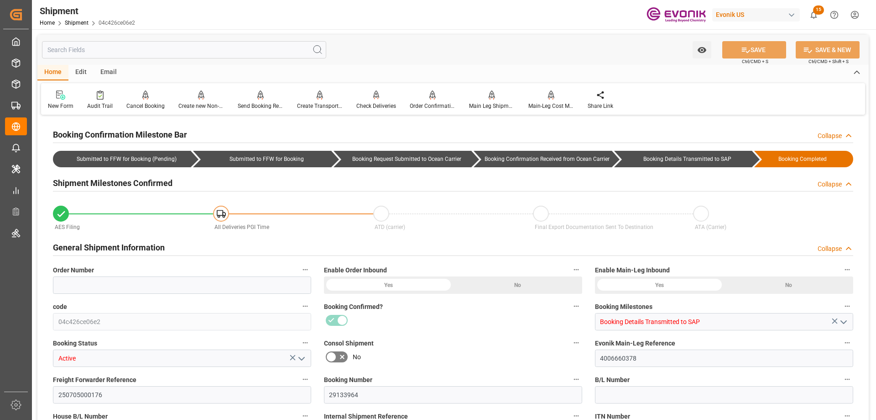
type input "25242"
type input "0"
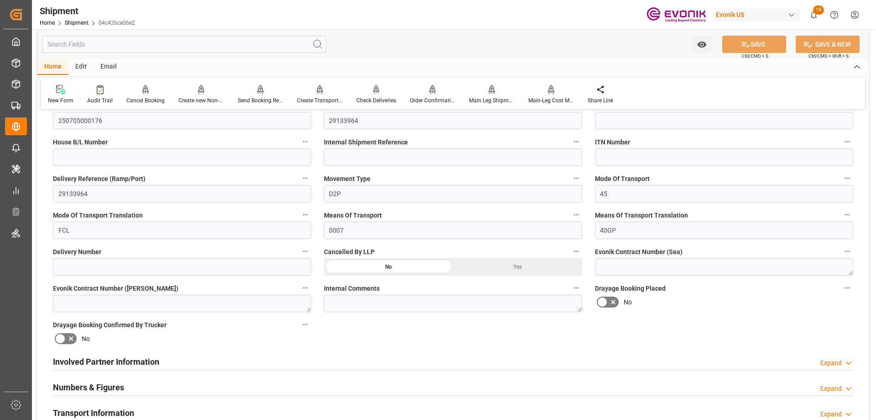
scroll to position [548, 0]
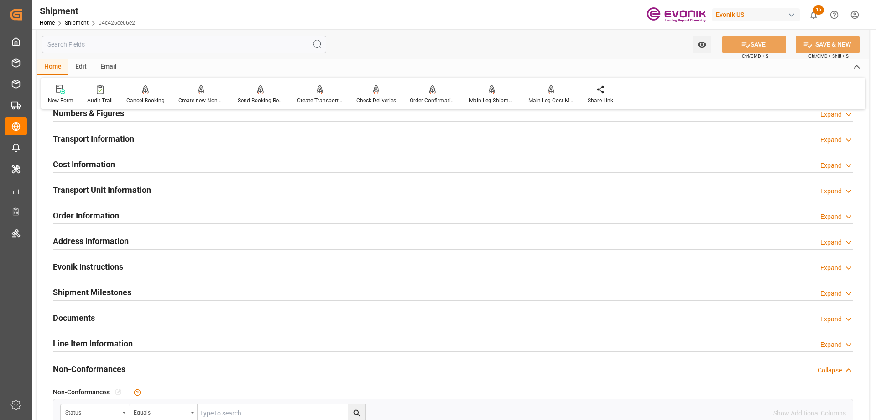
click at [124, 195] on h2 "Transport Unit Information" at bounding box center [102, 190] width 98 height 12
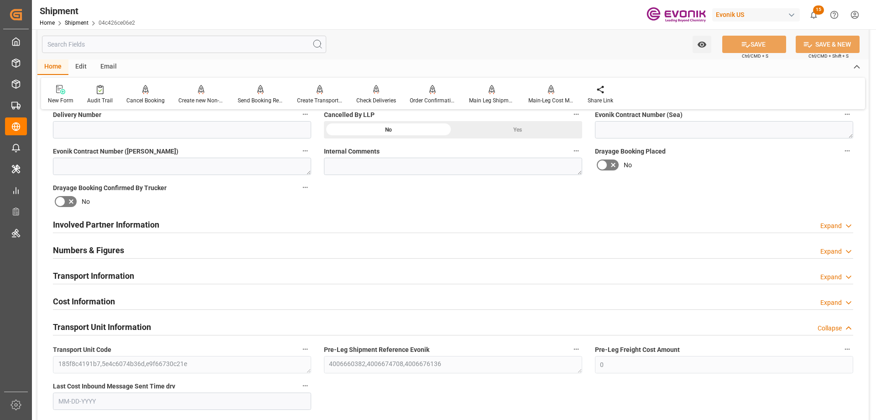
scroll to position [502, 0]
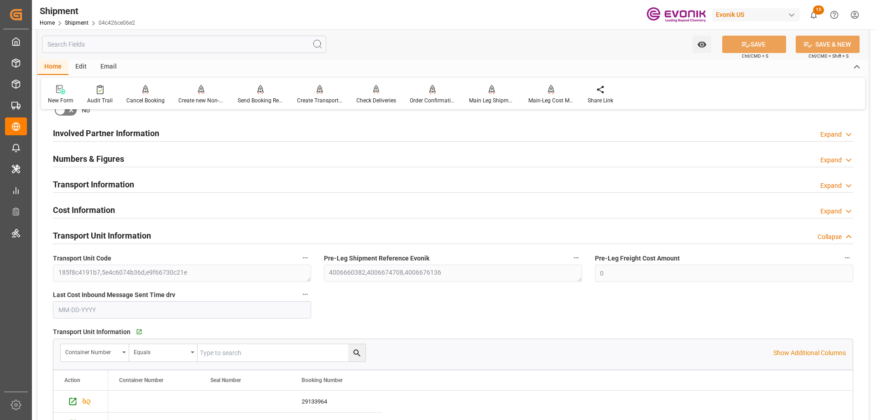
click at [103, 205] on h2 "Cost Information" at bounding box center [84, 210] width 62 height 12
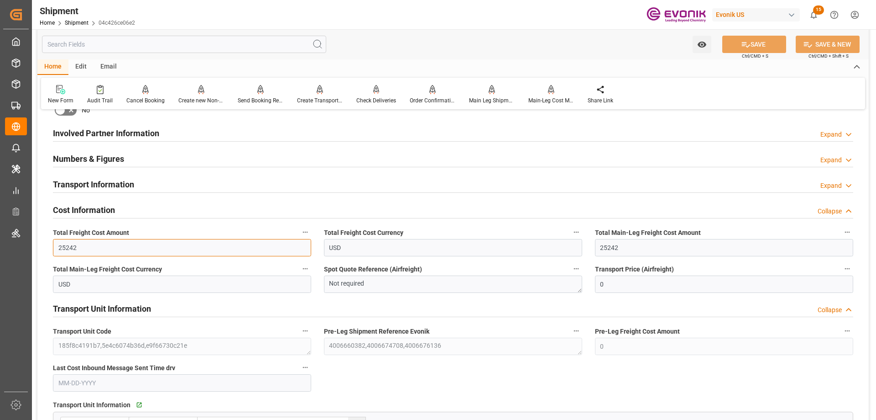
click at [66, 246] on input "25242" at bounding box center [182, 247] width 258 height 17
click at [68, 244] on input "25242" at bounding box center [182, 247] width 258 height 17
paste input "10818"
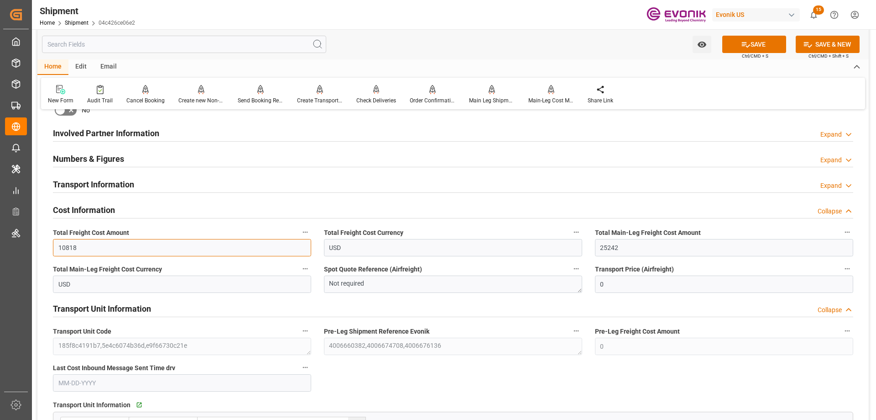
type input "10818"
click at [618, 253] on input "25242" at bounding box center [724, 247] width 258 height 17
paste input "10818"
type input "10818"
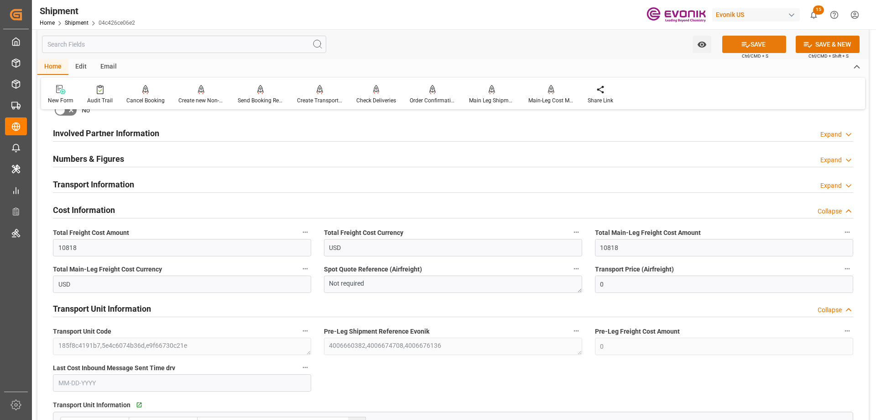
click at [752, 42] on button "SAVE" at bounding box center [755, 44] width 64 height 17
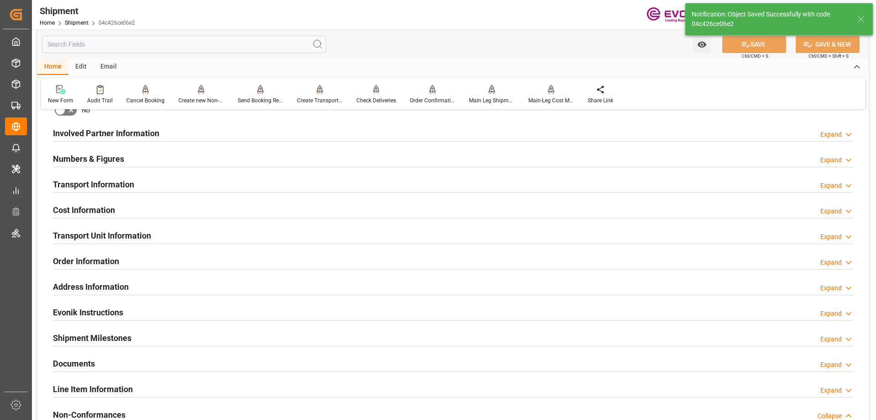
type input "2007051173; 2007051187; 2007051196"
type input "3011648779;3011685882;3011689589"
click at [266, 99] on div "Send Booking Request To ABS" at bounding box center [261, 100] width 46 height 8
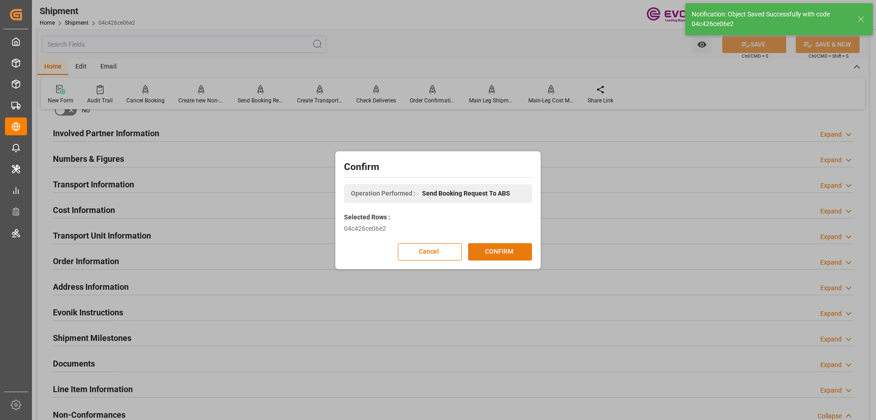
click at [500, 245] on button "CONFIRM" at bounding box center [500, 251] width 64 height 17
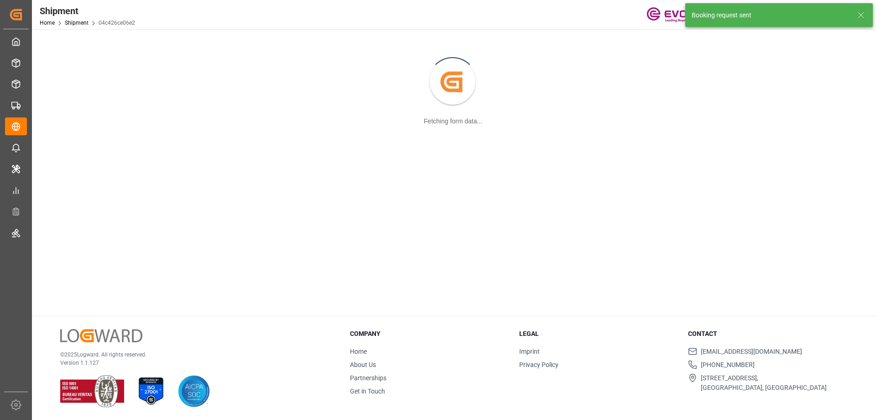
scroll to position [0, 0]
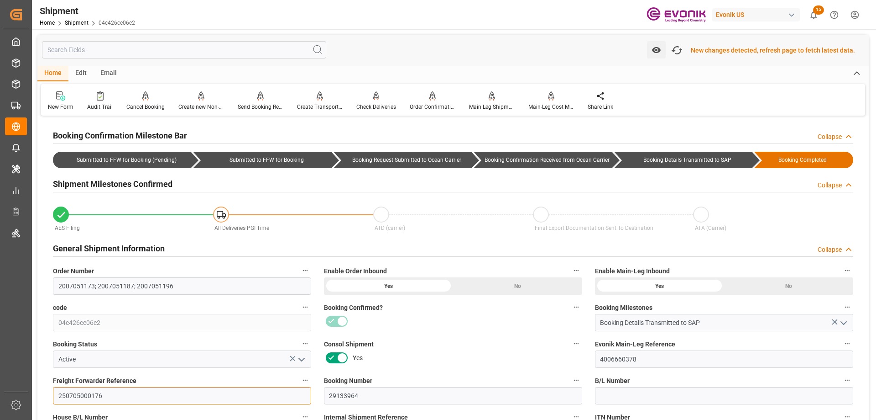
click at [88, 388] on input "250705000176" at bounding box center [182, 395] width 258 height 17
